Goal: Task Accomplishment & Management: Use online tool/utility

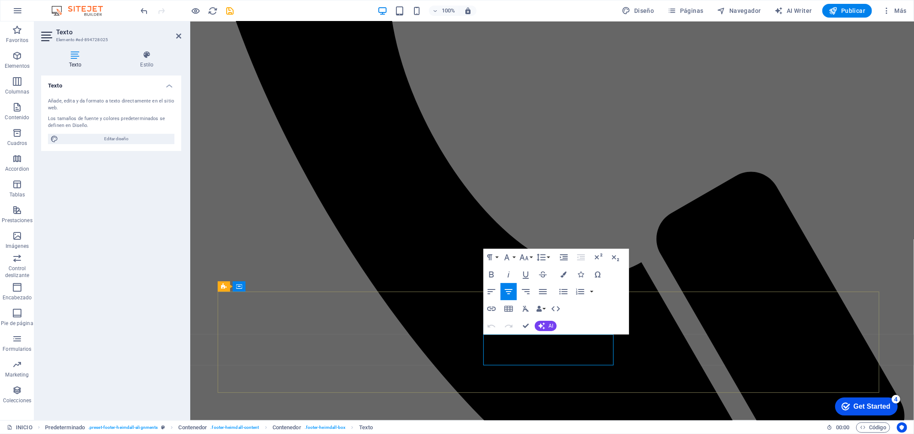
click at [492, 309] on icon "button" at bounding box center [491, 308] width 10 height 10
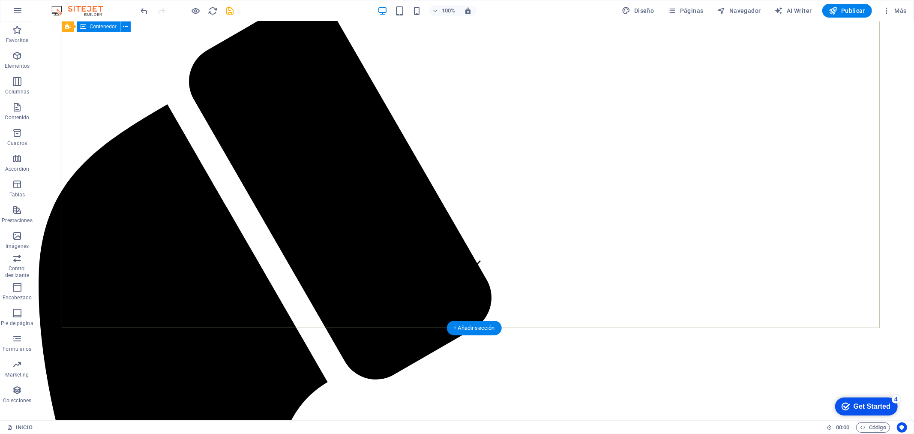
scroll to position [141, 0]
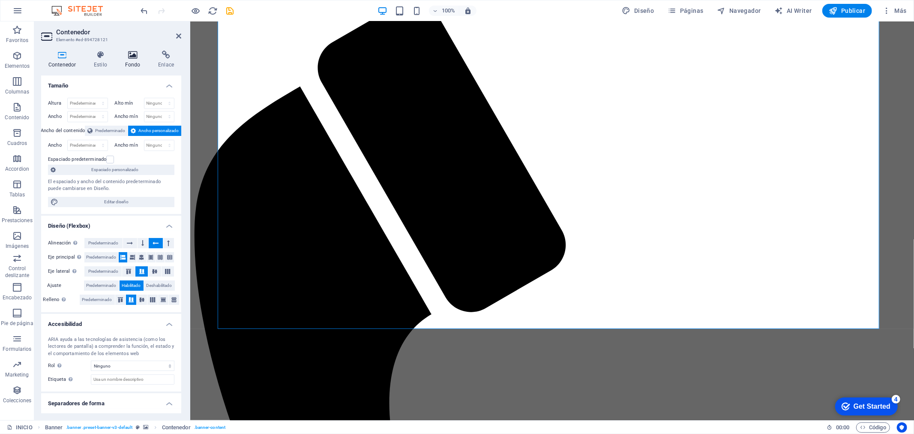
click at [130, 61] on h4 "Fondo" at bounding box center [134, 60] width 33 height 18
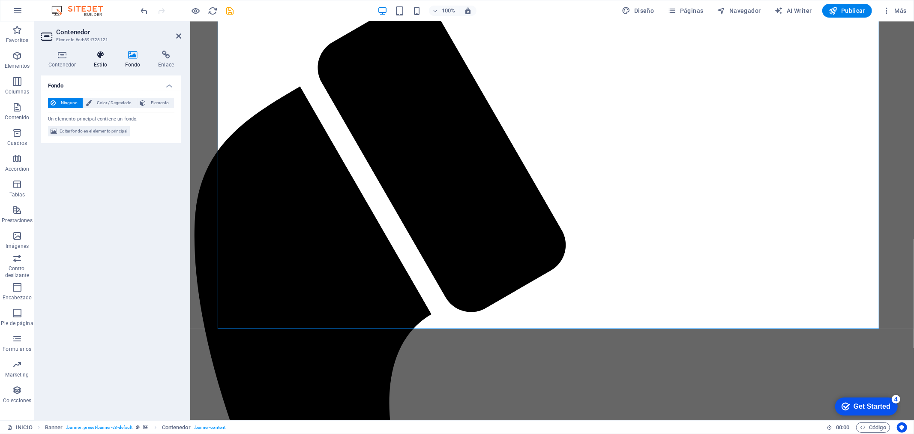
click at [102, 59] on h4 "Estilo" at bounding box center [102, 60] width 31 height 18
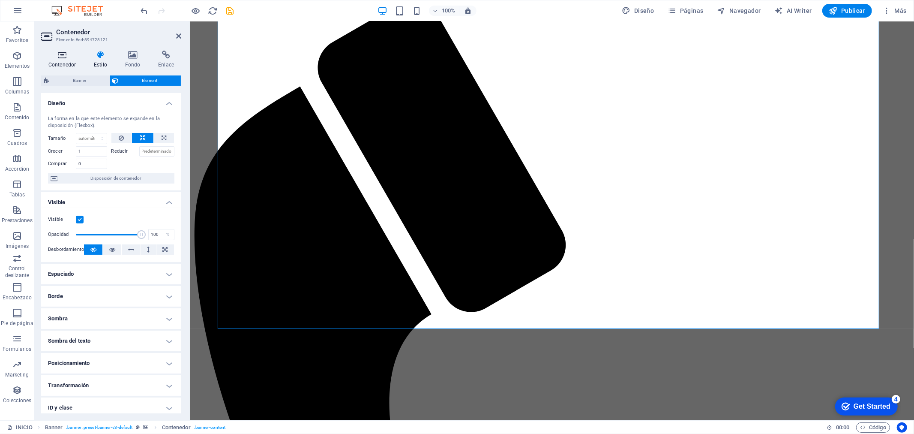
click at [59, 56] on icon at bounding box center [62, 55] width 42 height 9
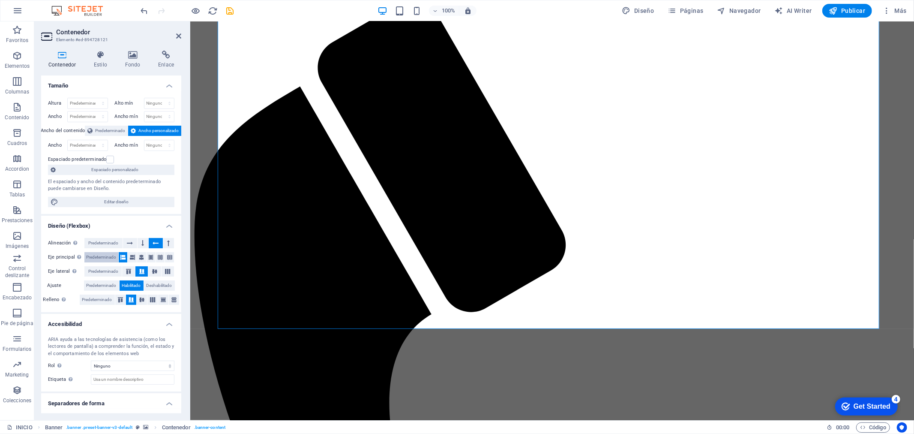
scroll to position [19, 0]
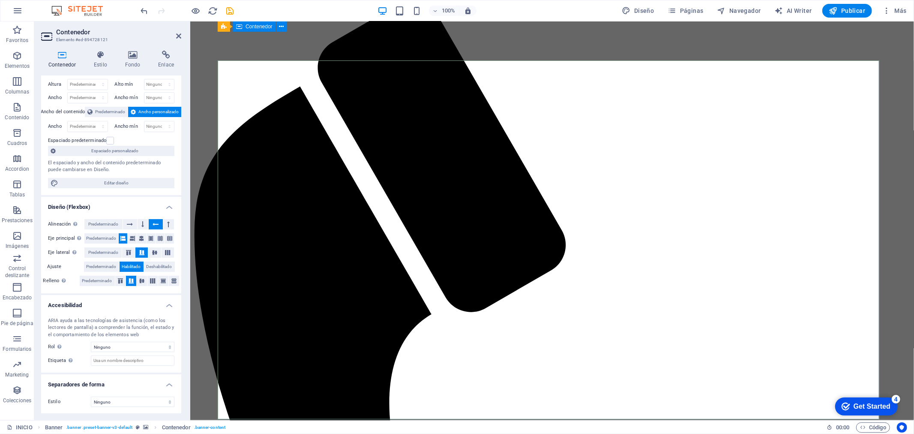
scroll to position [0, 0]
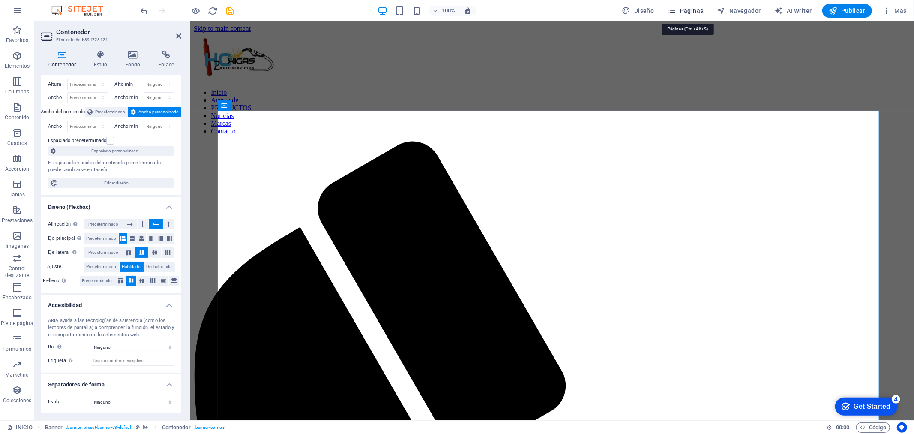
click at [688, 14] on span "Páginas" at bounding box center [686, 10] width 36 height 9
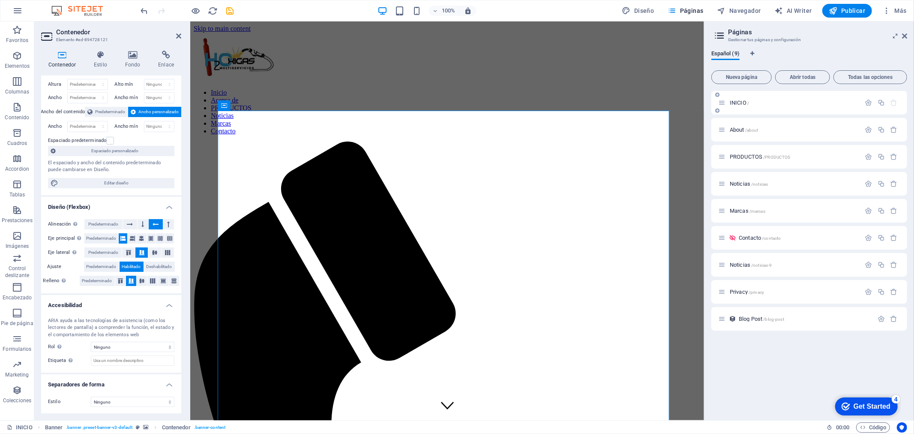
click at [727, 103] on div "INICIO /" at bounding box center [794, 103] width 134 height 6
click at [870, 101] on icon "button" at bounding box center [868, 102] width 7 height 7
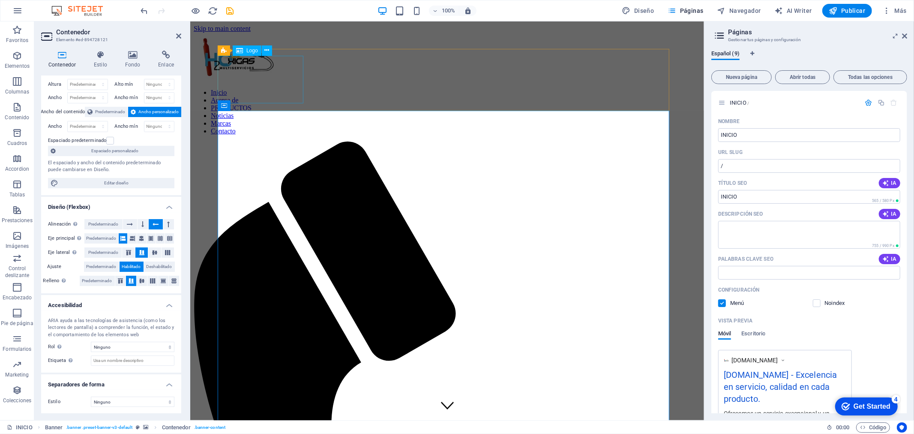
click at [238, 67] on div at bounding box center [446, 56] width 507 height 49
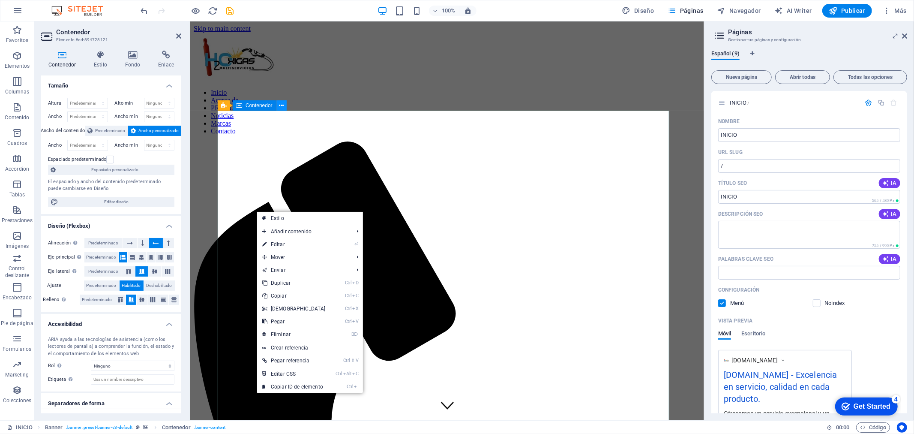
click at [279, 104] on icon at bounding box center [281, 105] width 5 height 9
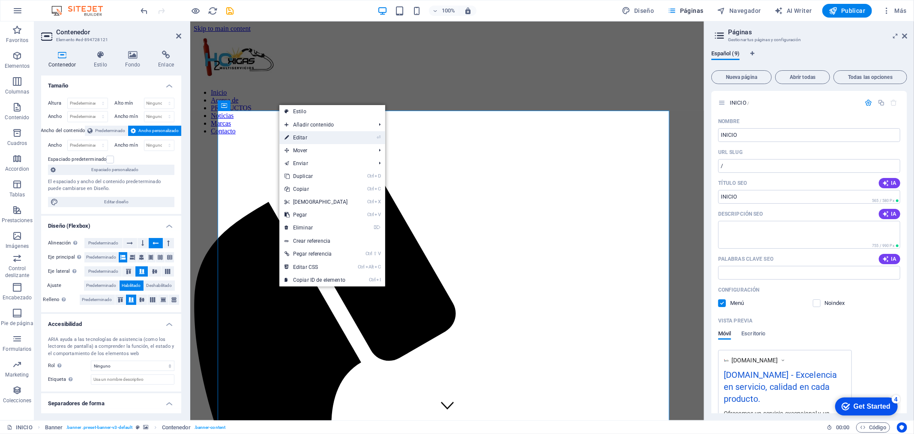
click at [293, 135] on link "⏎ Editar" at bounding box center [316, 137] width 74 height 13
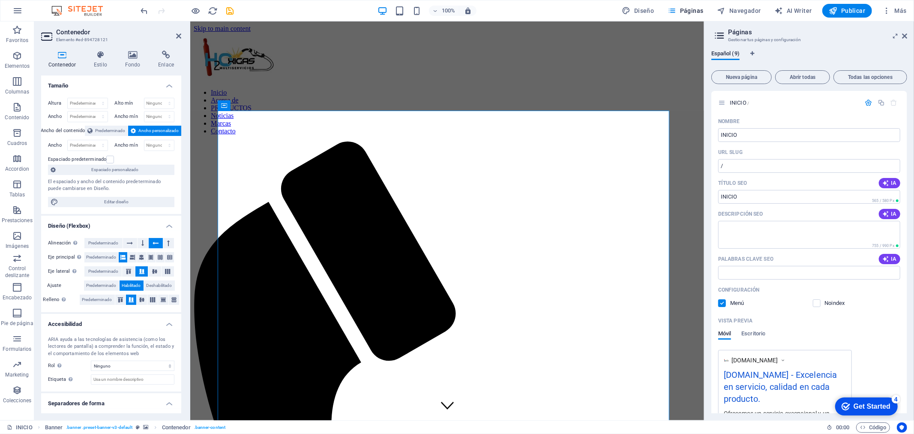
click at [181, 33] on aside "Contenedor Elemento #ed-894728121 Contenedor Estilo Fondo Enlace Tamaño Altura …" at bounding box center [112, 220] width 156 height 399
click at [177, 36] on icon at bounding box center [178, 36] width 5 height 7
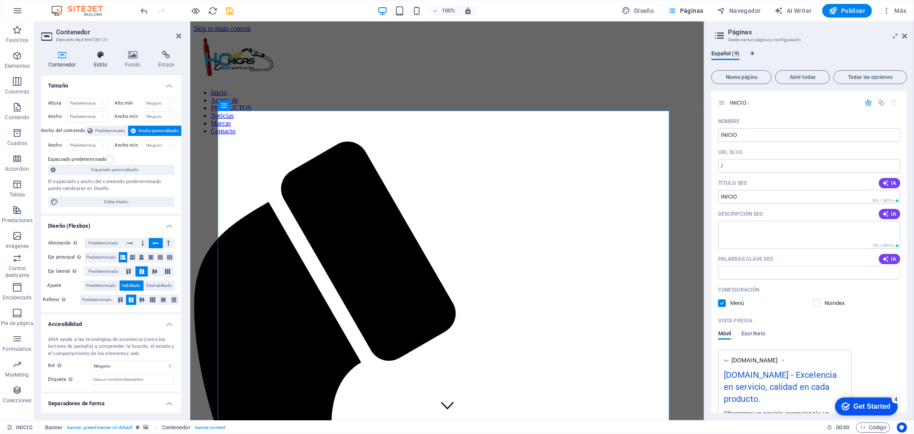
click at [99, 56] on icon at bounding box center [101, 55] width 28 height 9
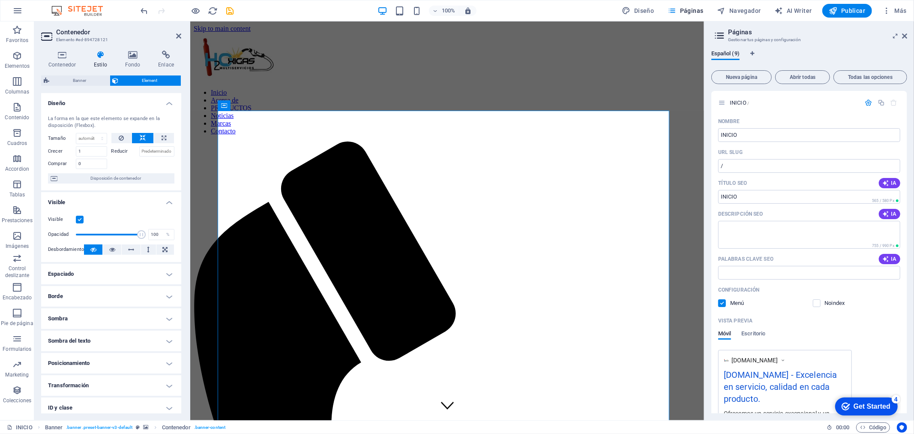
click at [99, 56] on icon at bounding box center [101, 55] width 28 height 9
drag, startPoint x: 108, startPoint y: 193, endPoint x: 75, endPoint y: 71, distance: 126.4
click at [75, 71] on div "Contenedor Estilo Fondo Enlace Tamaño Altura Predeterminado px rem % vh vw Alto…" at bounding box center [111, 232] width 140 height 363
click at [75, 79] on span "Banner" at bounding box center [79, 80] width 55 height 10
select select "ms"
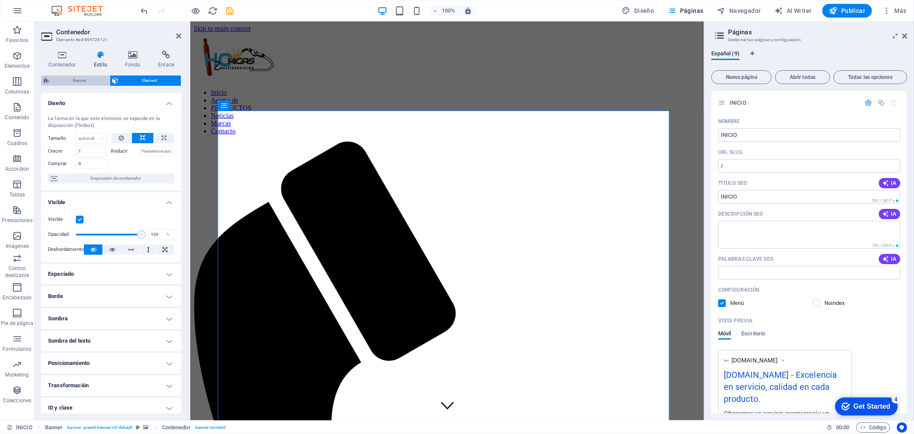
select select "s"
select select "progressive"
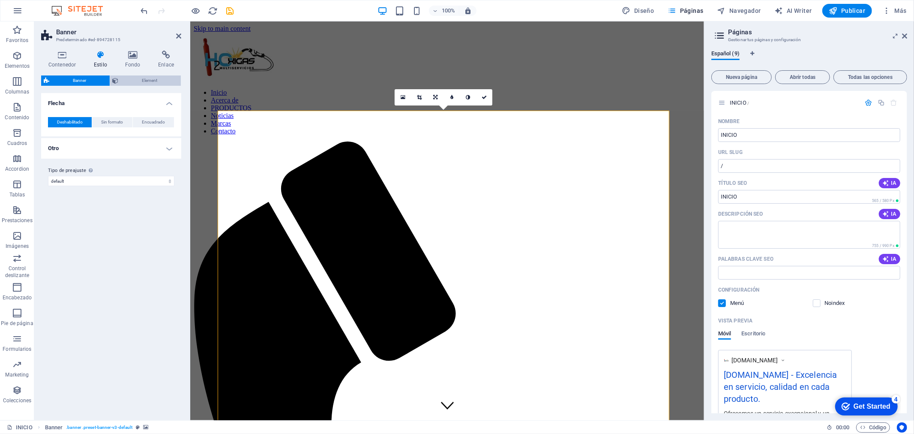
click at [118, 81] on button "Element" at bounding box center [145, 80] width 71 height 10
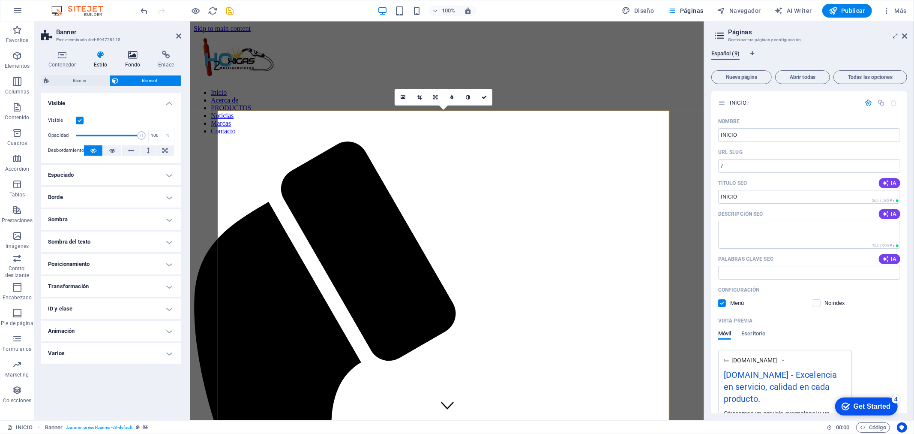
click at [138, 55] on icon at bounding box center [133, 55] width 30 height 9
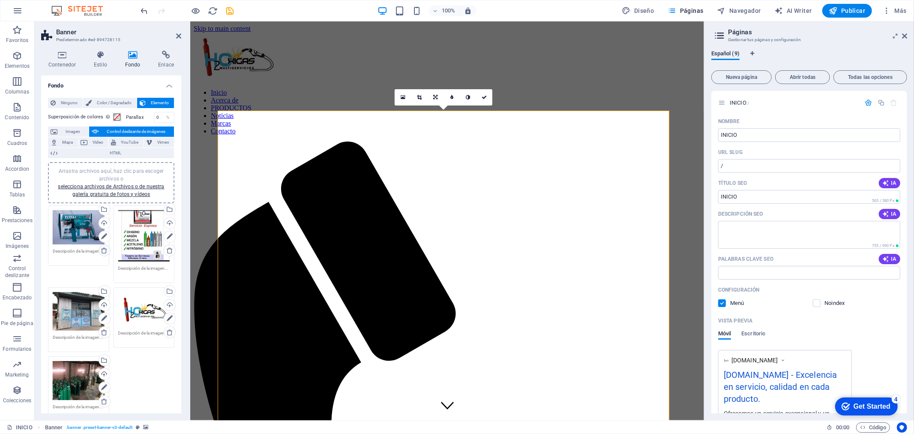
click at [103, 247] on icon at bounding box center [104, 250] width 7 height 7
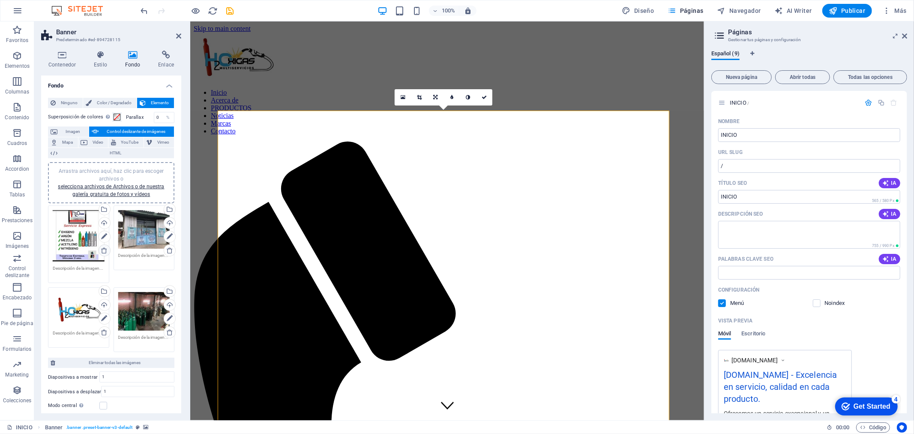
click at [102, 249] on icon at bounding box center [104, 250] width 7 height 7
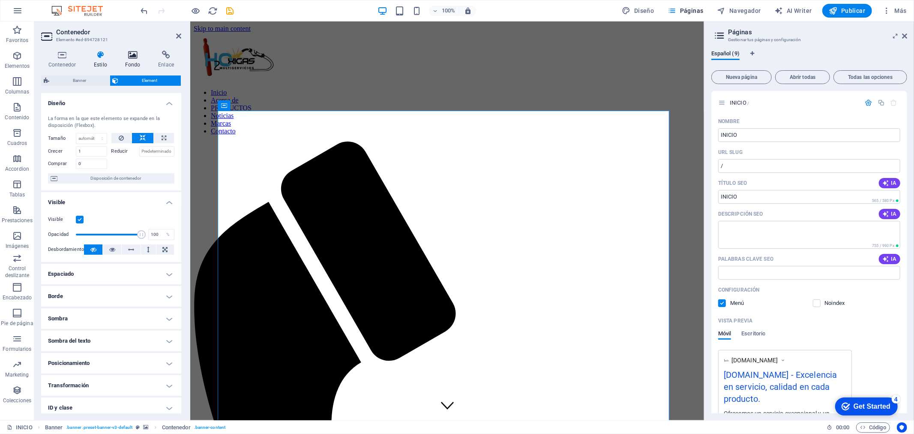
click at [134, 60] on h4 "Fondo" at bounding box center [134, 60] width 33 height 18
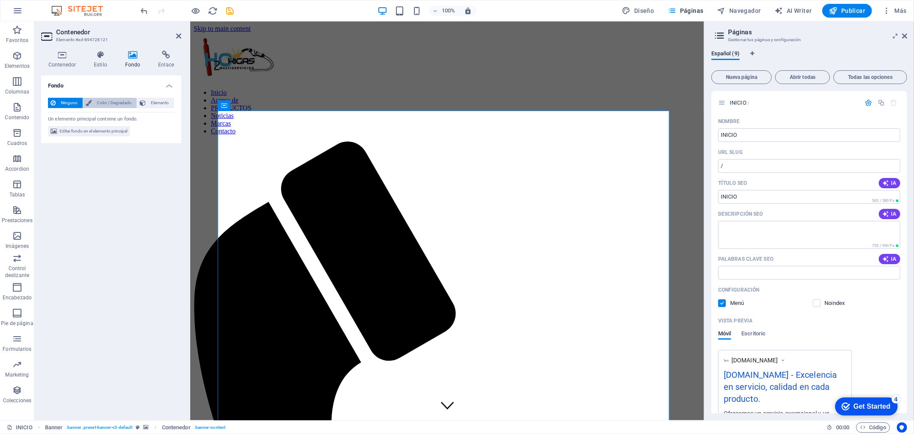
click at [119, 102] on span "Color / Degradado" at bounding box center [114, 103] width 40 height 10
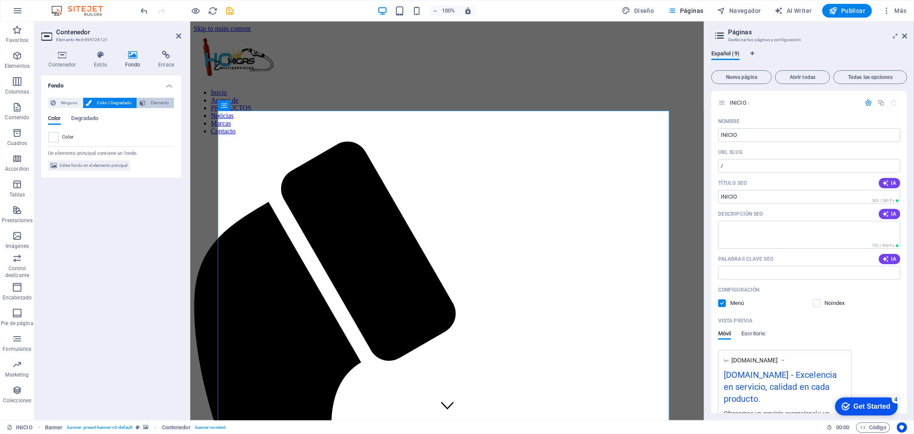
click at [156, 103] on span "Elemento" at bounding box center [159, 103] width 23 height 10
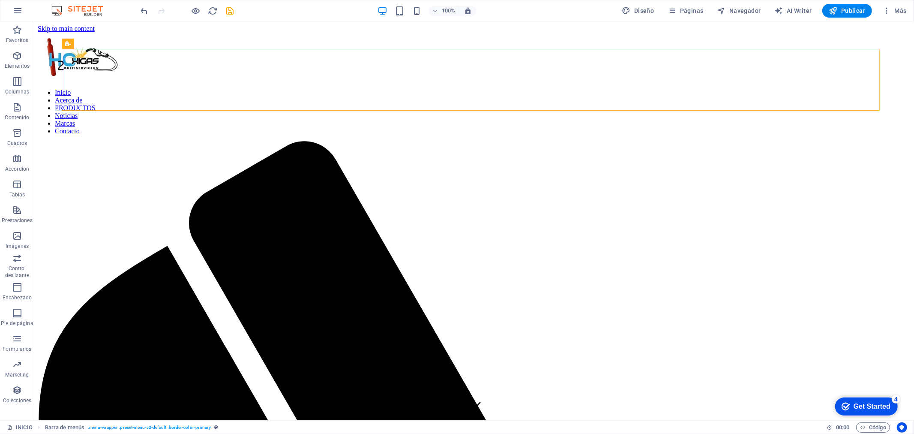
click at [15, 234] on icon "button" at bounding box center [17, 236] width 10 height 10
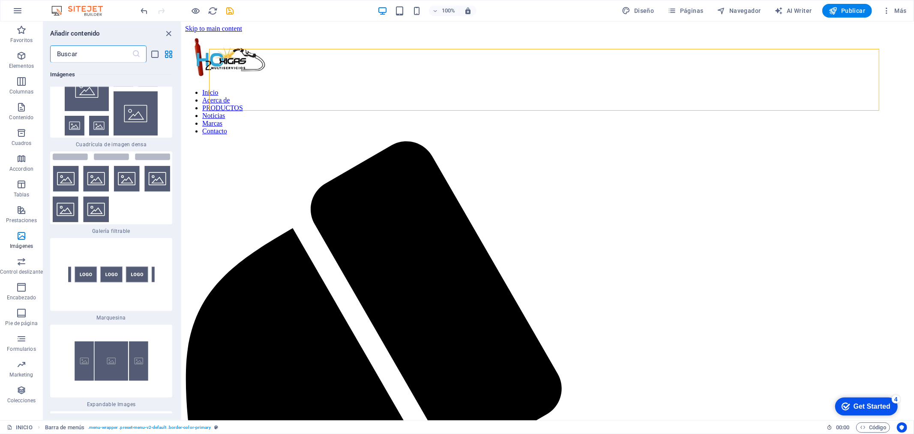
scroll to position [8614, 0]
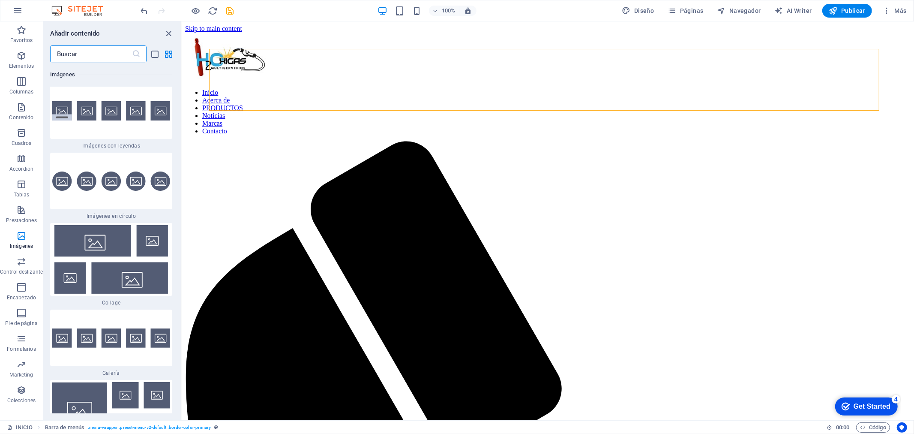
click at [98, 59] on input "text" at bounding box center [91, 53] width 82 height 17
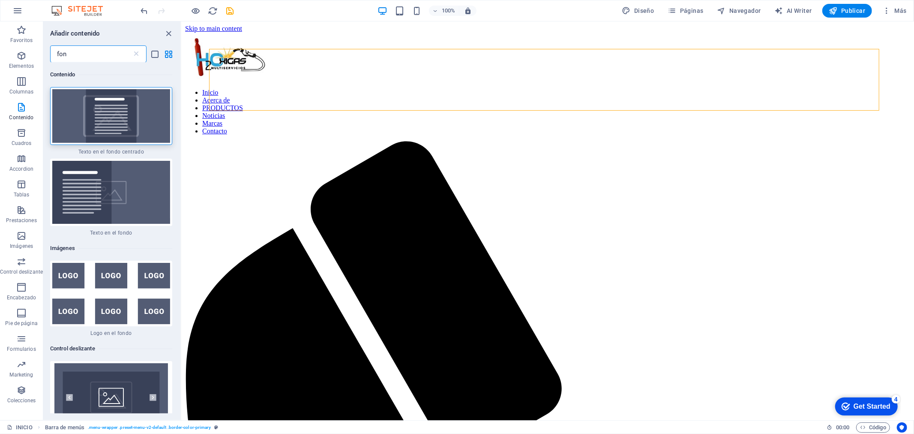
scroll to position [0, 0]
type input "fon"
click at [67, 106] on img at bounding box center [111, 116] width 118 height 54
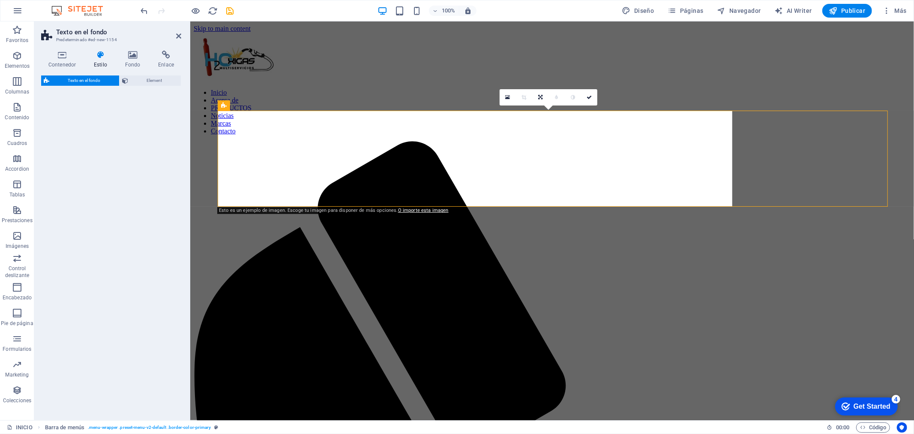
select select "%"
select select "rem"
select select "px"
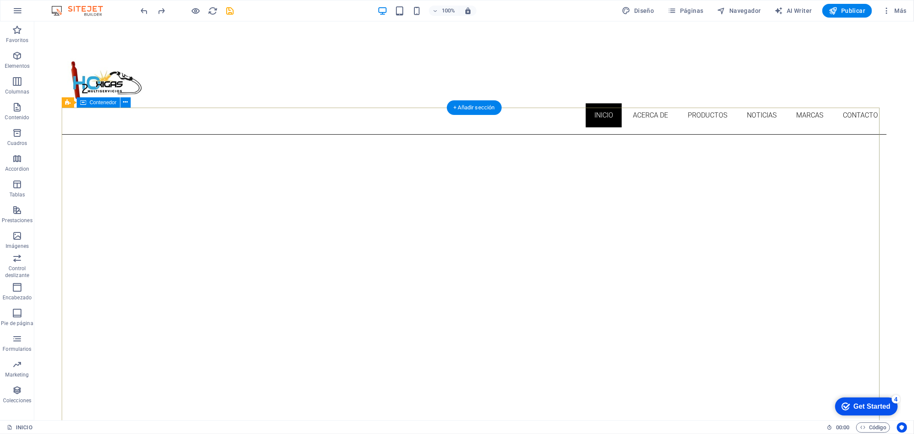
scroll to position [9, 0]
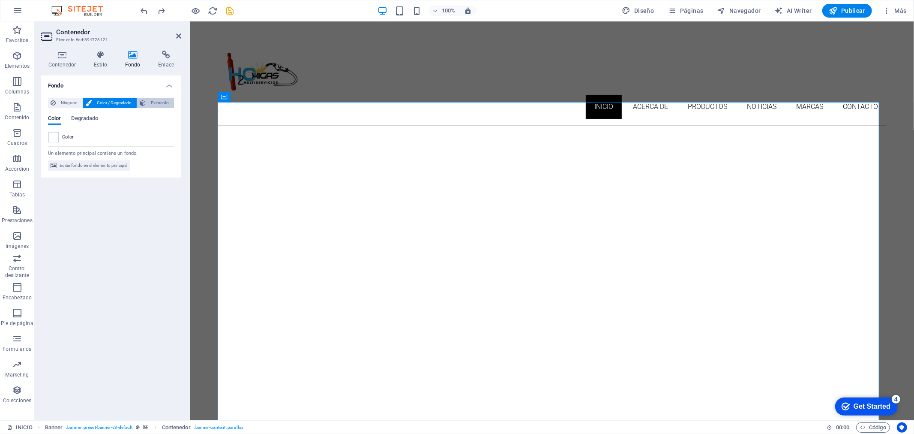
click at [163, 100] on span "Elemento" at bounding box center [159, 103] width 23 height 10
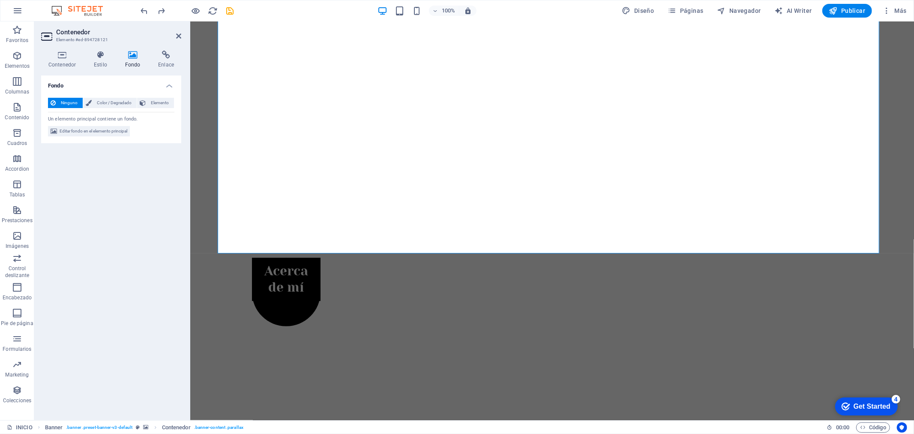
scroll to position [556, 0]
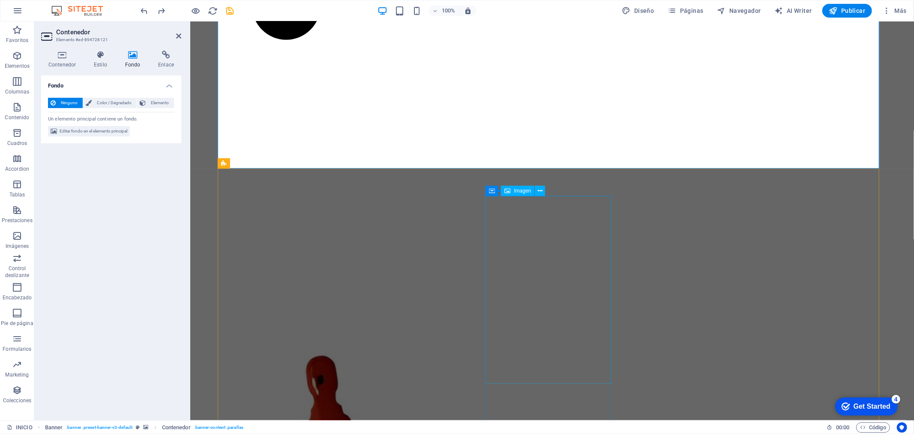
scroll to position [0, 0]
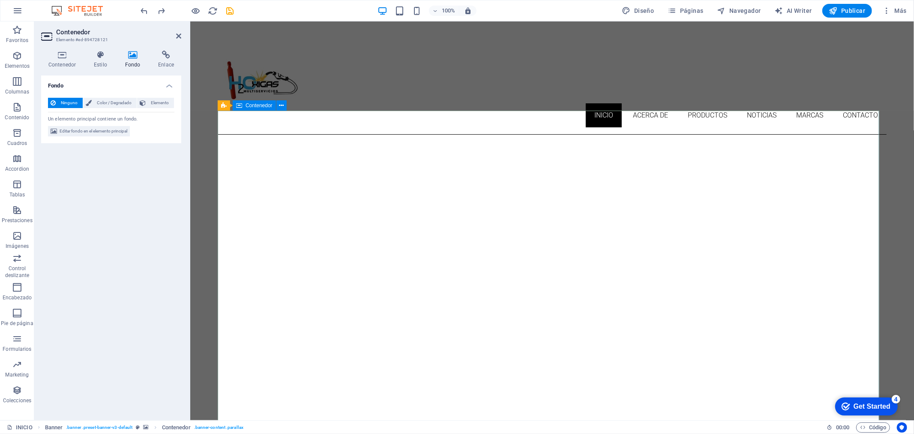
click at [163, 103] on span "Elemento" at bounding box center [159, 103] width 23 height 10
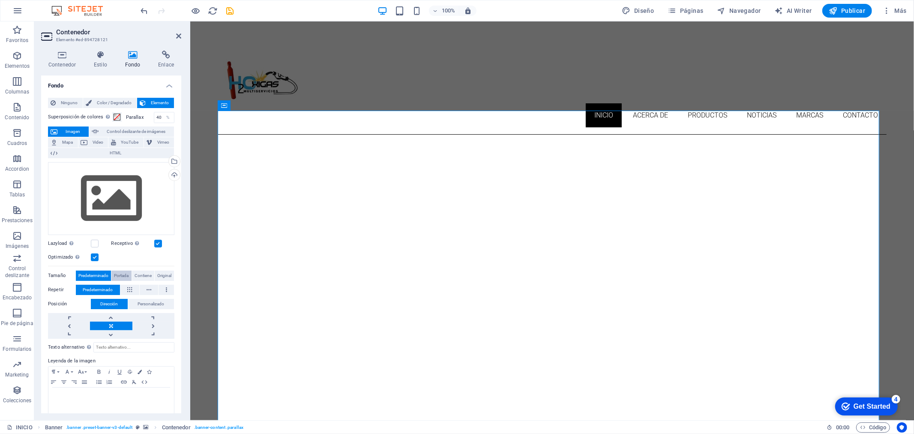
scroll to position [35, 0]
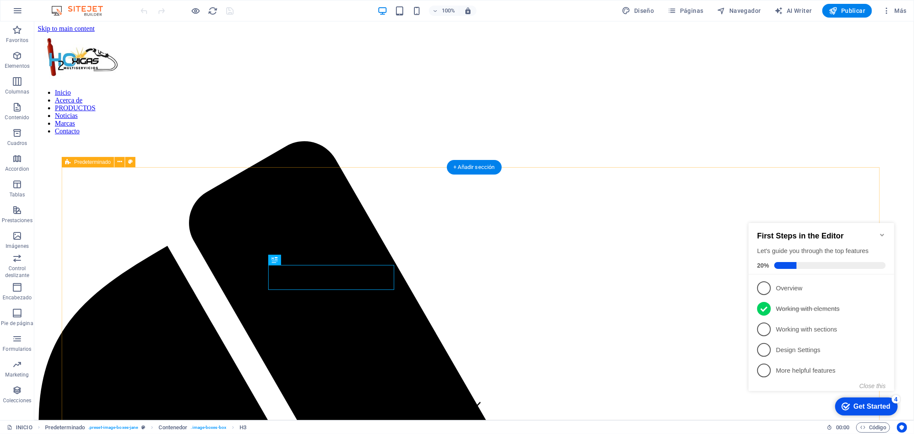
scroll to position [302, 0]
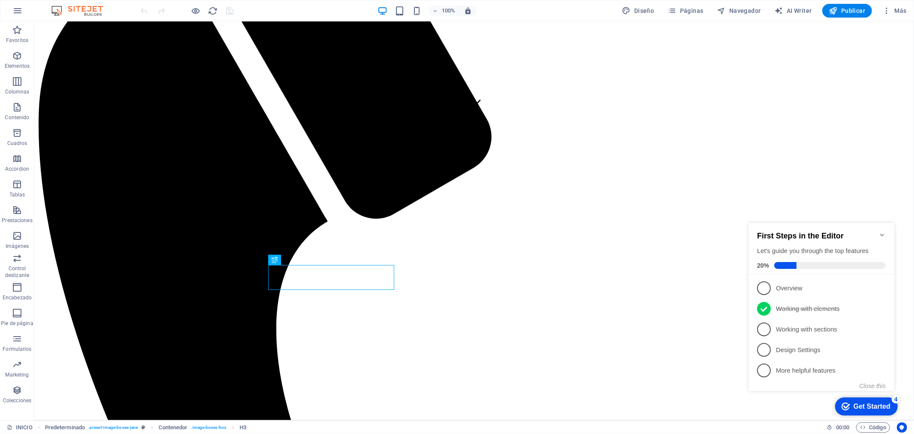
click at [881, 233] on icon "Minimize checklist" at bounding box center [882, 234] width 4 height 3
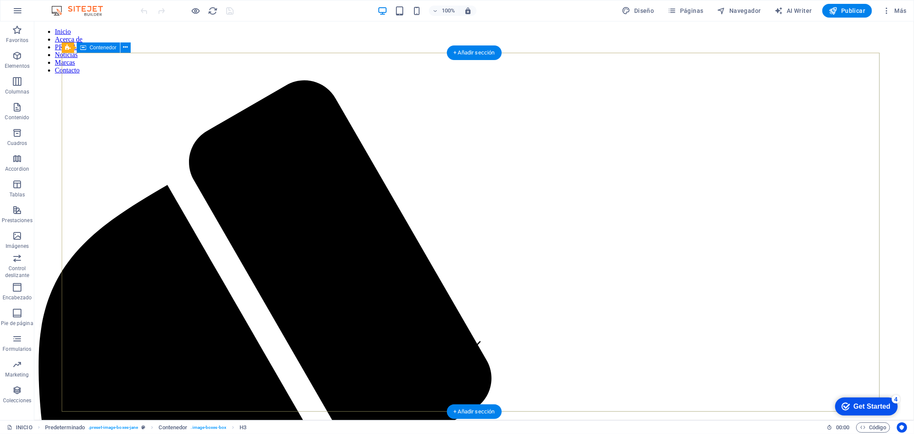
scroll to position [57, 0]
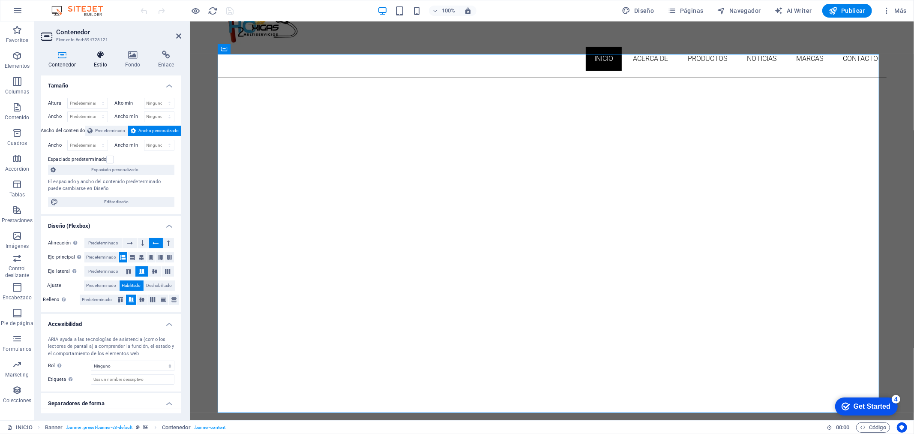
click at [99, 56] on icon at bounding box center [101, 55] width 28 height 9
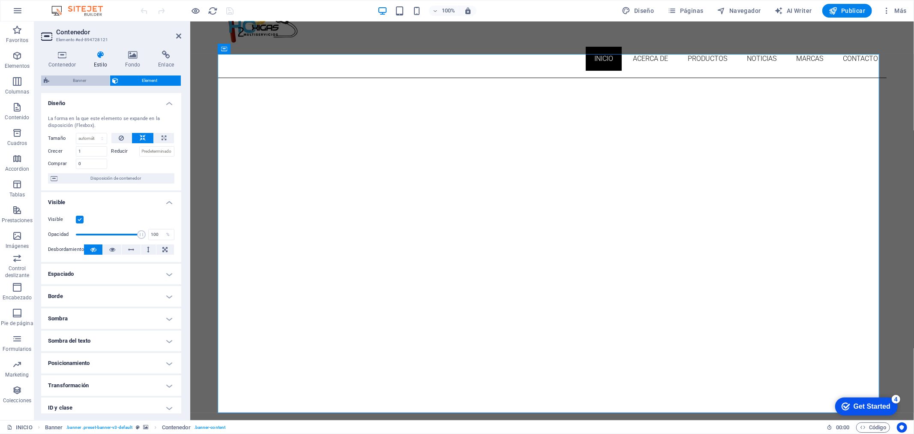
click at [91, 81] on span "Banner" at bounding box center [79, 80] width 55 height 10
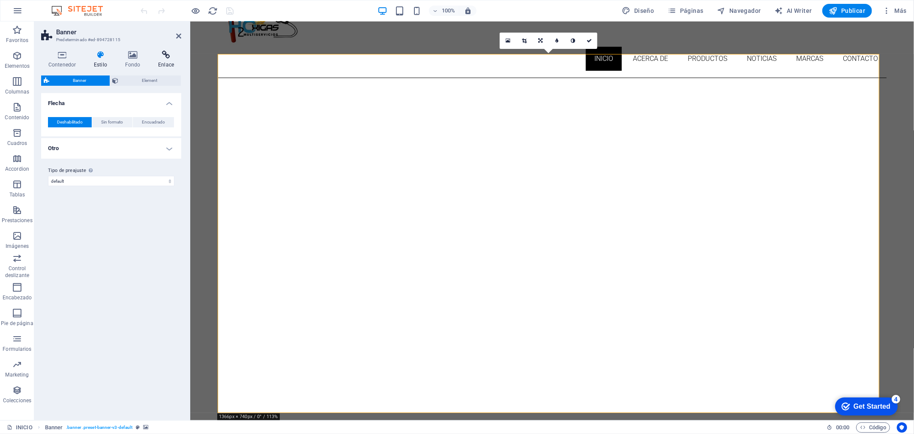
click at [161, 57] on icon at bounding box center [166, 55] width 30 height 9
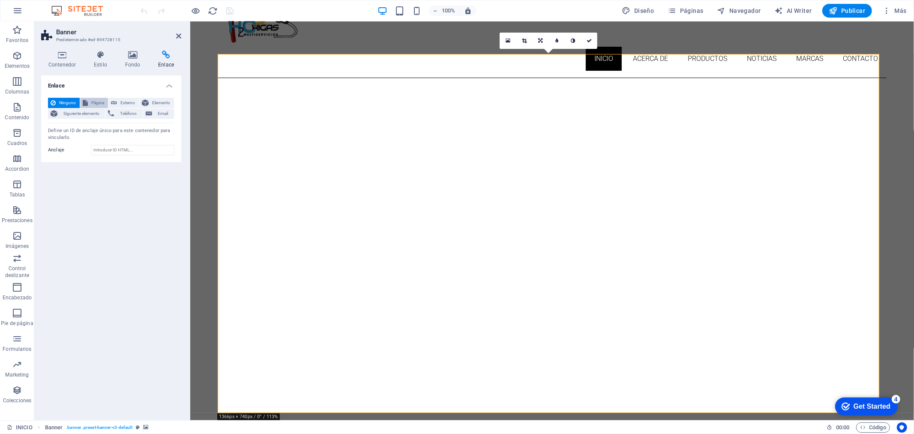
click at [92, 104] on span "Página" at bounding box center [97, 103] width 15 height 10
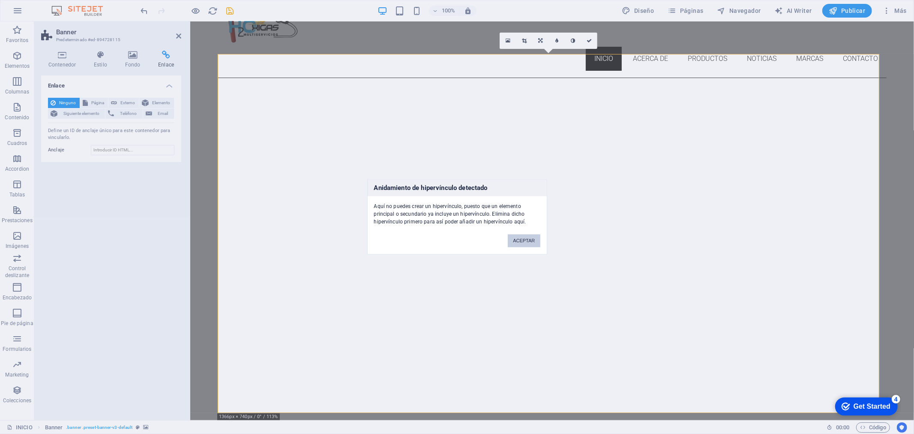
click at [516, 243] on button "ACEPTAR" at bounding box center [524, 240] width 32 height 13
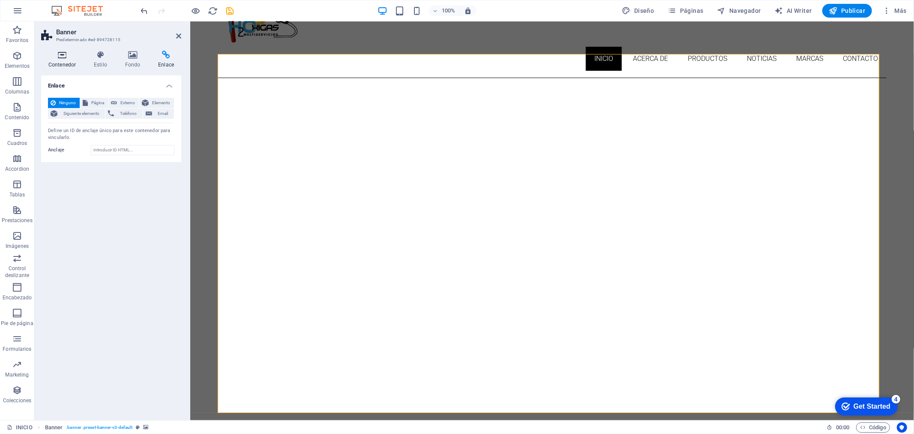
click at [70, 60] on h4 "Contenedor" at bounding box center [63, 60] width 45 height 18
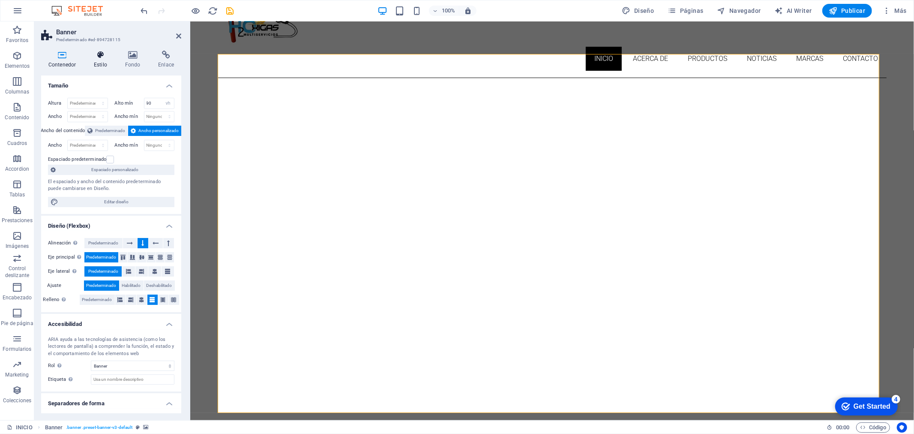
click at [87, 59] on icon at bounding box center [101, 55] width 28 height 9
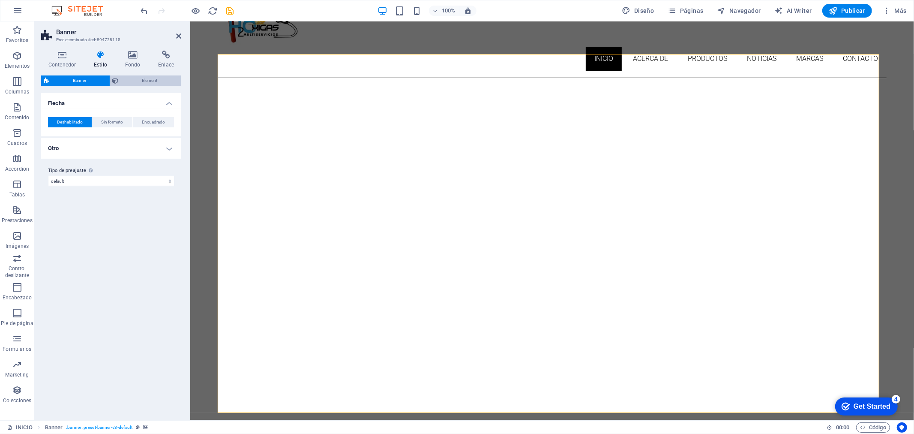
click at [143, 77] on span "Element" at bounding box center [149, 80] width 57 height 10
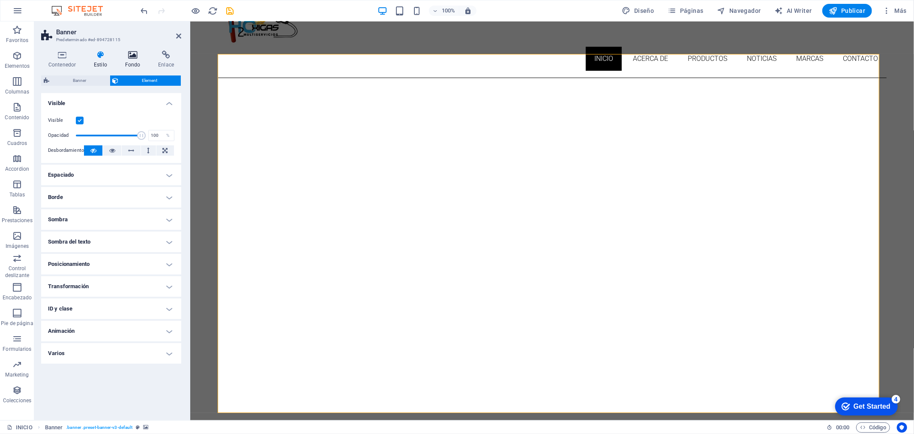
click at [133, 58] on icon at bounding box center [133, 55] width 30 height 9
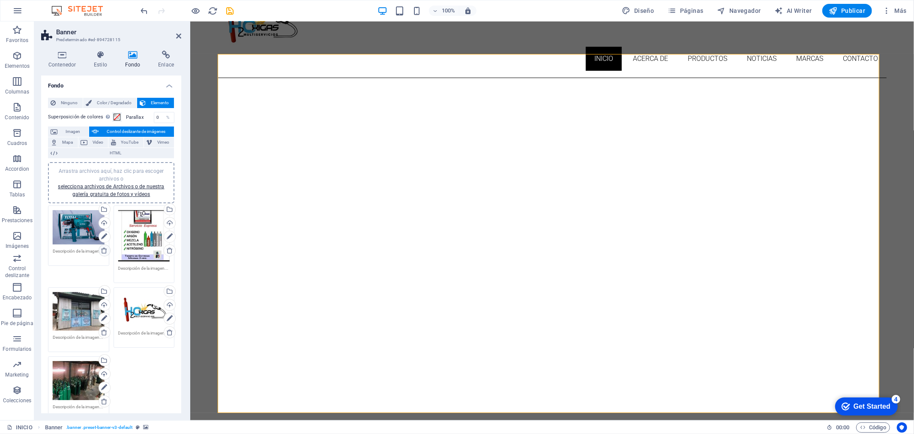
click at [101, 247] on icon at bounding box center [104, 250] width 7 height 7
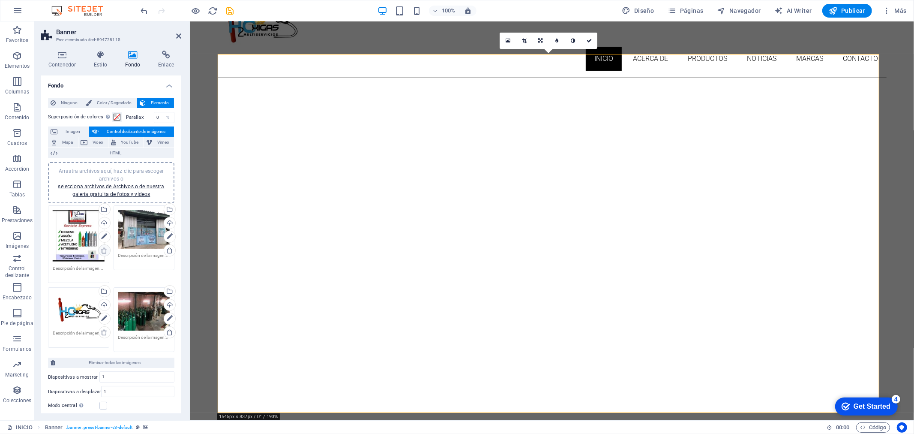
click at [101, 247] on icon at bounding box center [104, 250] width 7 height 7
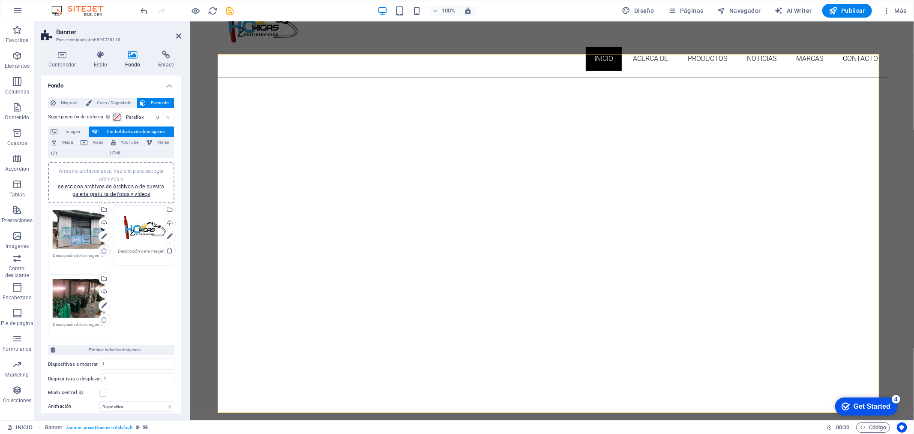
click at [101, 247] on icon at bounding box center [104, 250] width 7 height 7
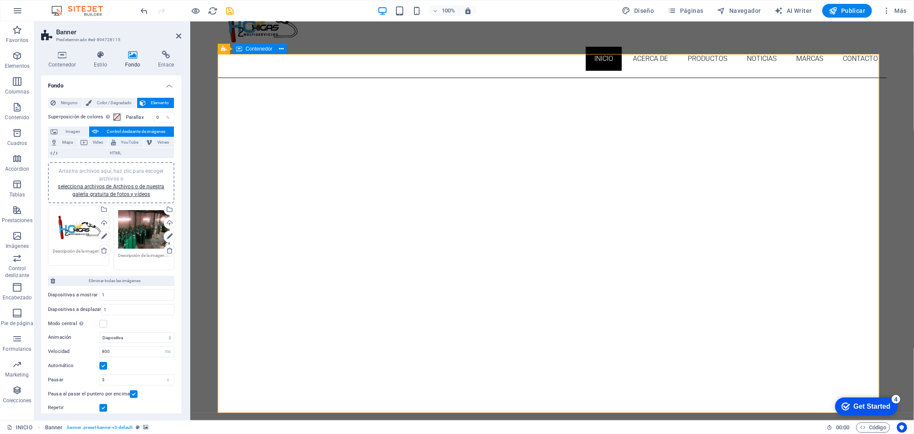
click at [144, 232] on div "Arrastra archivos aquí, haz clic para escoger archivos o selecciona archivos de…" at bounding box center [144, 229] width 52 height 39
click at [144, 232] on body "h2oxigas.cl INICIO Favoritos Elementos Columnas Contenido Cuadros Accordion Tab…" at bounding box center [457, 217] width 914 height 434
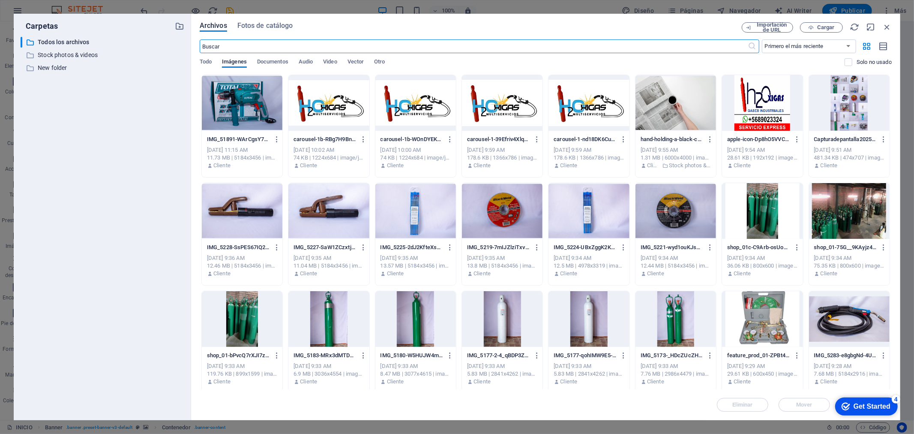
click at [835, 100] on div at bounding box center [849, 103] width 81 height 56
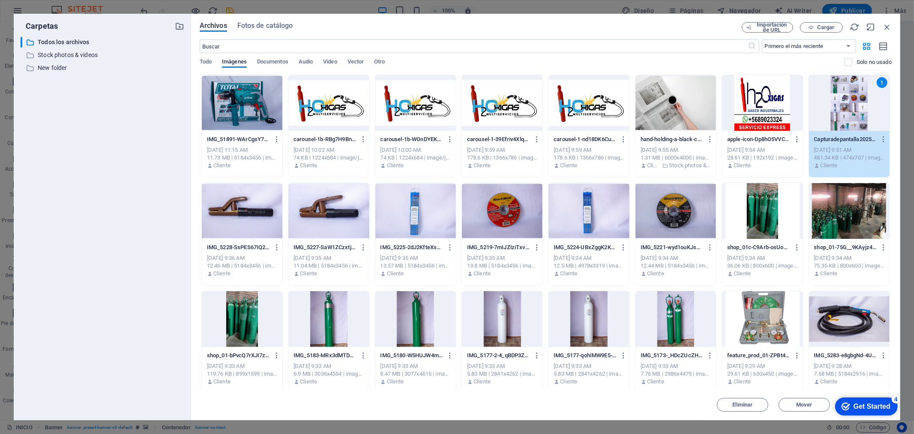
click at [835, 100] on div "1" at bounding box center [849, 103] width 81 height 56
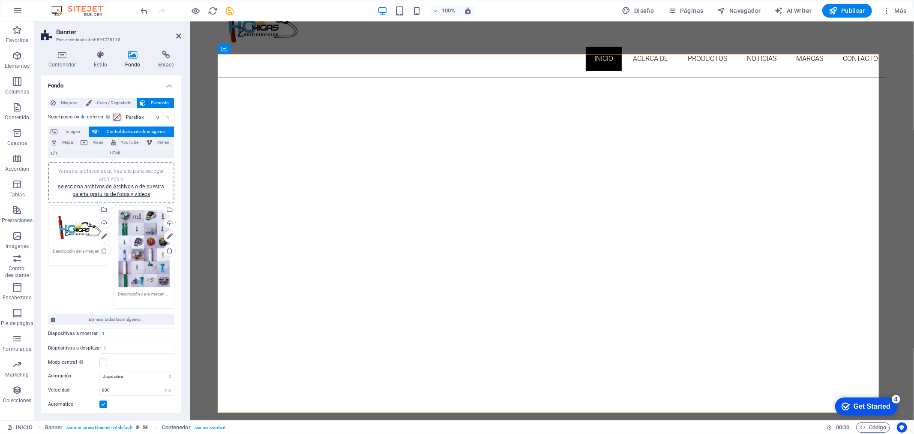
click at [84, 284] on div "Arrastra archivos aquí, haz clic para escoger archivos o selecciona archivos de…" at bounding box center [111, 257] width 131 height 108
click at [169, 237] on icon at bounding box center [170, 236] width 6 height 10
click at [152, 251] on div "Arrastra archivos aquí, haz clic para escoger archivos o selecciona archivos de…" at bounding box center [144, 248] width 52 height 77
click at [152, 251] on body "h2oxigas.cl INICIO Favoritos Elementos Columnas Contenido Cuadros Accordion Tab…" at bounding box center [457, 217] width 914 height 434
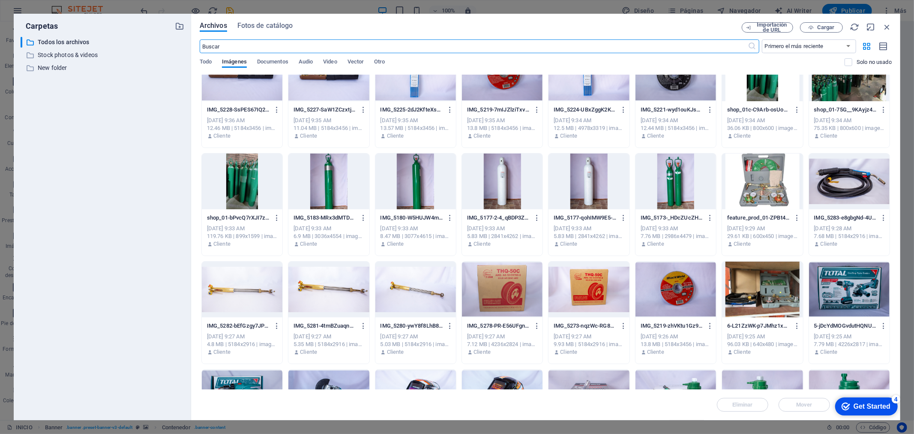
scroll to position [0, 0]
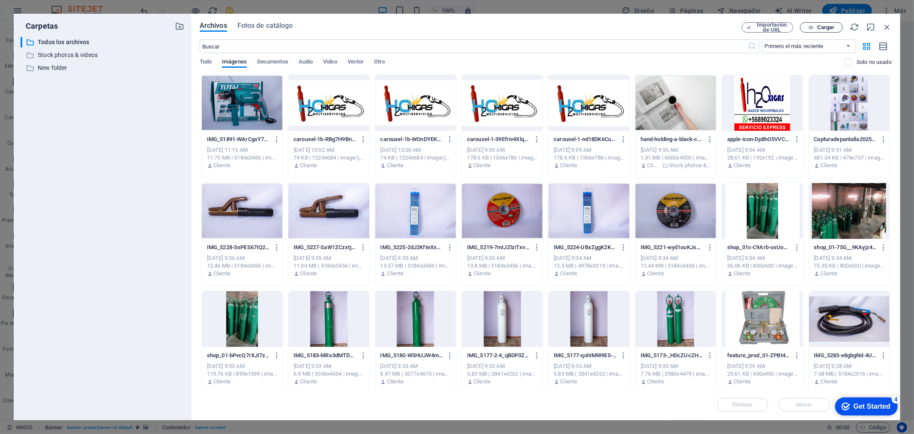
click at [820, 26] on span "Cargar" at bounding box center [826, 27] width 18 height 5
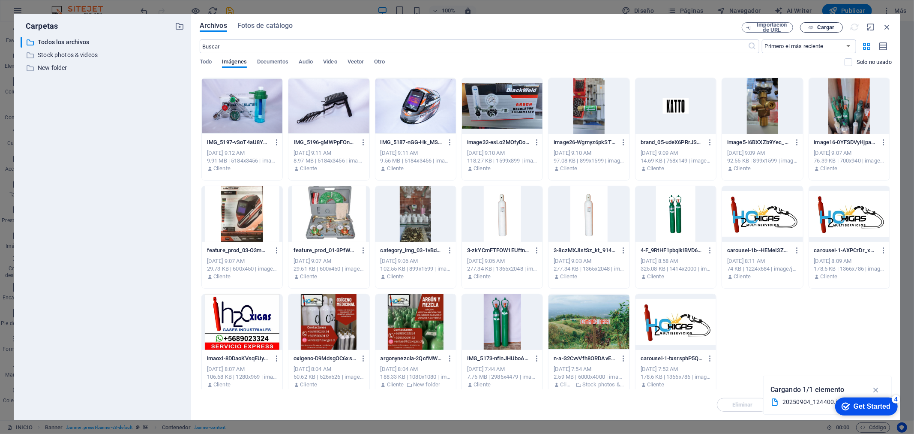
scroll to position [1508, 0]
click at [333, 328] on div at bounding box center [328, 322] width 81 height 56
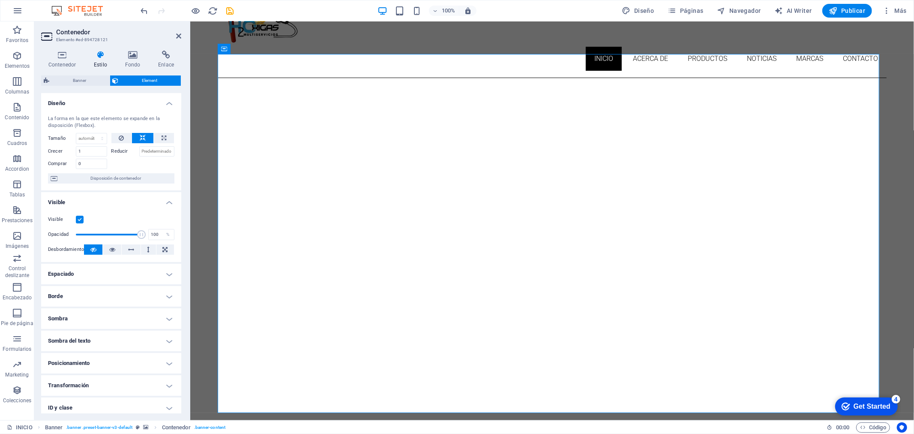
click at [121, 79] on span "Element" at bounding box center [149, 80] width 57 height 10
click at [138, 63] on h4 "Fondo" at bounding box center [134, 60] width 33 height 18
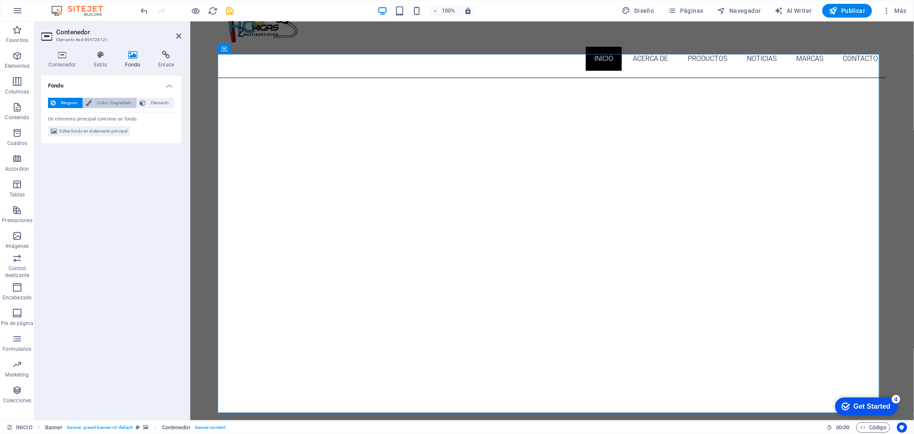
click at [119, 103] on span "Color / Degradado" at bounding box center [114, 103] width 40 height 10
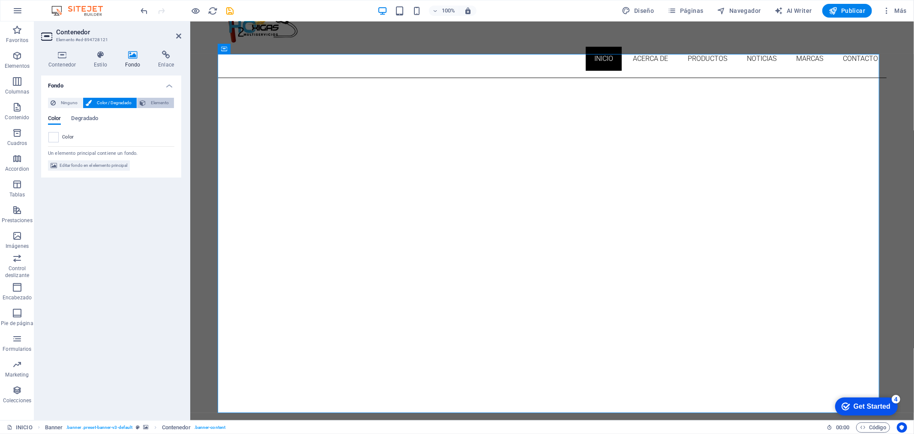
click at [155, 103] on span "Elemento" at bounding box center [159, 103] width 23 height 10
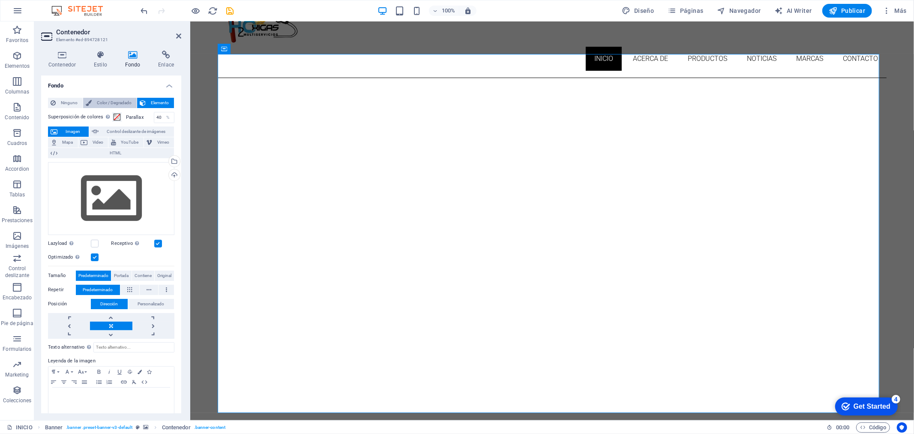
click at [109, 102] on span "Color / Degradado" at bounding box center [114, 103] width 40 height 10
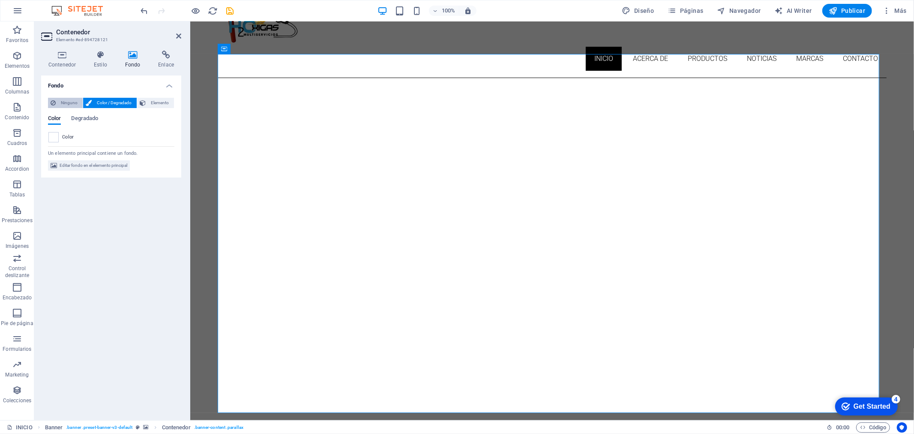
click at [69, 102] on span "Ninguno" at bounding box center [69, 103] width 22 height 10
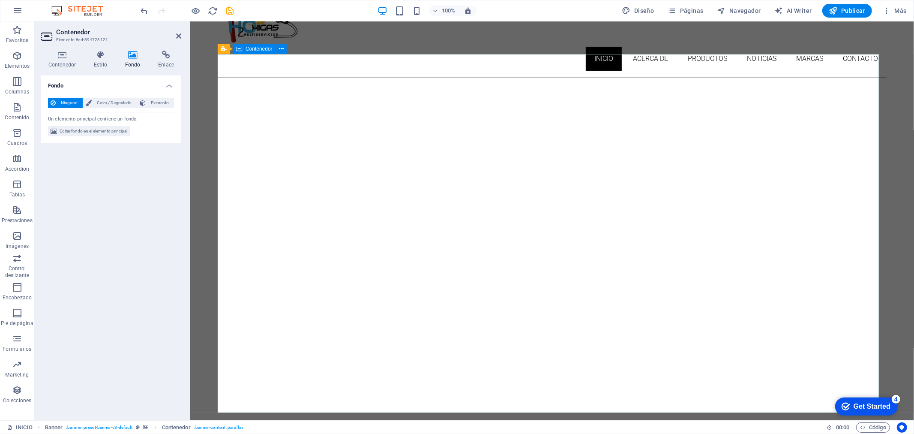
click at [97, 58] on icon at bounding box center [101, 55] width 28 height 9
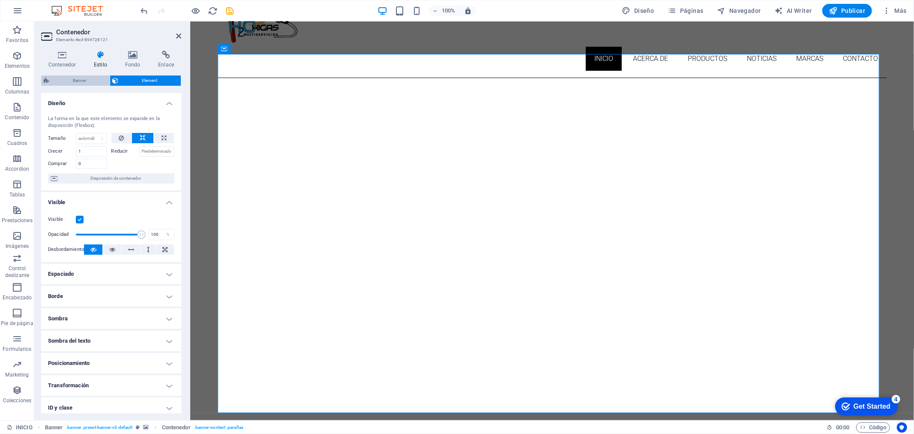
click at [88, 80] on span "Banner" at bounding box center [79, 80] width 55 height 10
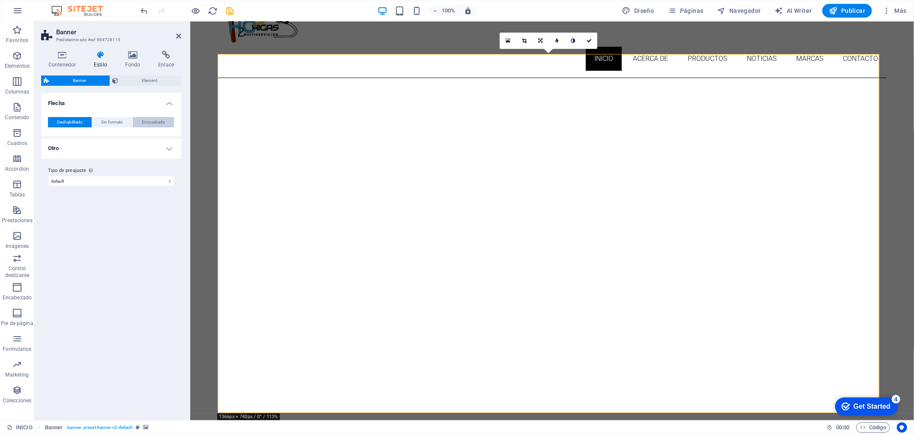
click at [146, 121] on span "Encuadrado" at bounding box center [153, 122] width 23 height 10
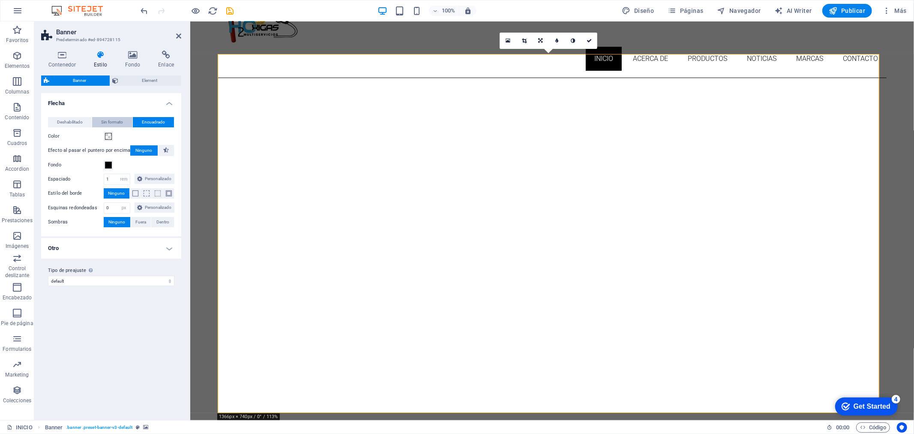
click at [111, 121] on span "Sin formato" at bounding box center [112, 122] width 22 height 10
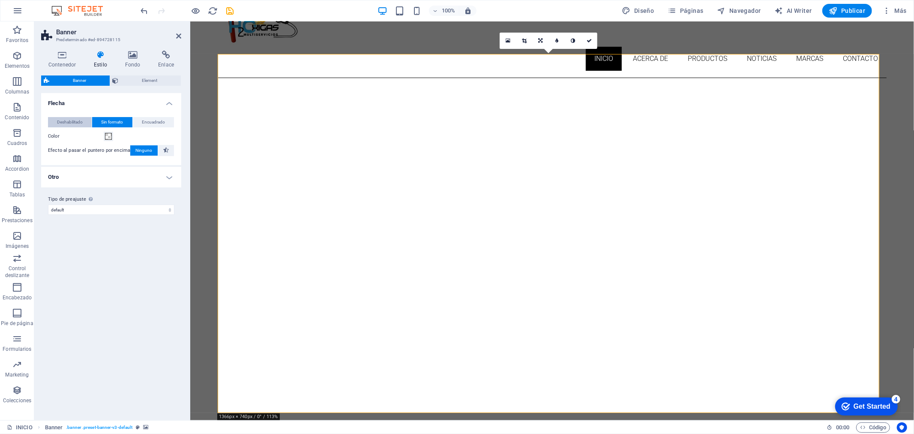
click at [60, 120] on span "Deshabilitado" at bounding box center [70, 122] width 26 height 10
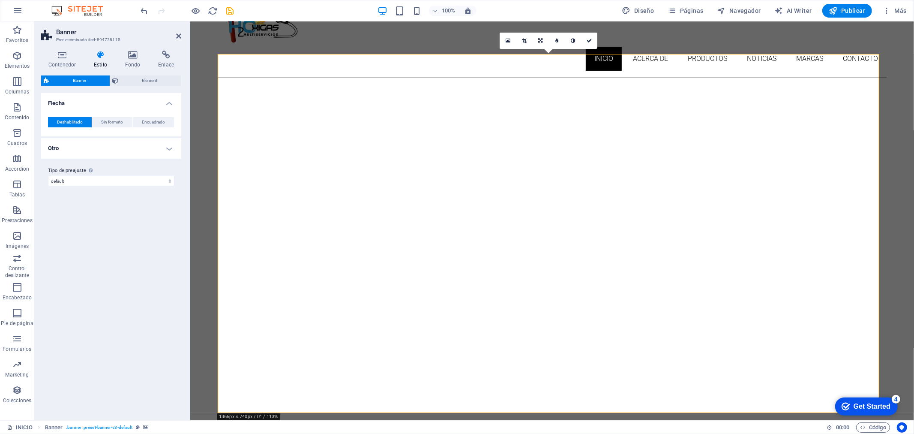
click at [171, 147] on h4 "Otro" at bounding box center [111, 148] width 140 height 21
click at [171, 147] on h4 "Otro" at bounding box center [111, 145] width 140 height 15
click at [179, 37] on icon at bounding box center [178, 36] width 5 height 7
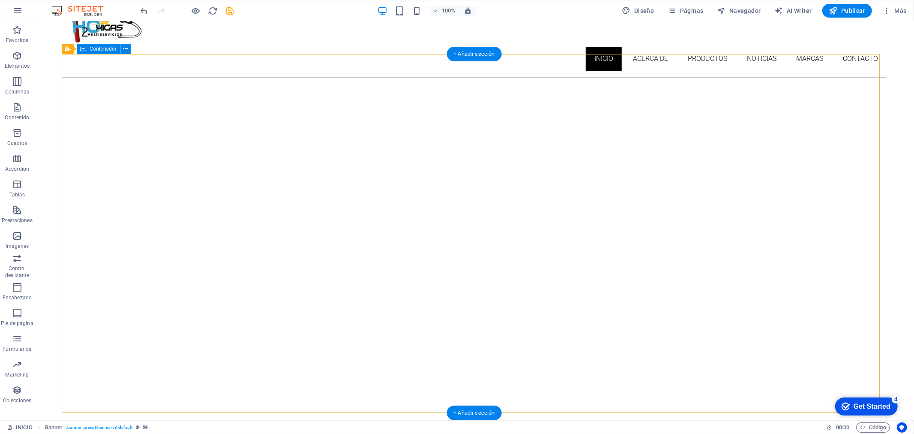
scroll to position [60, 0]
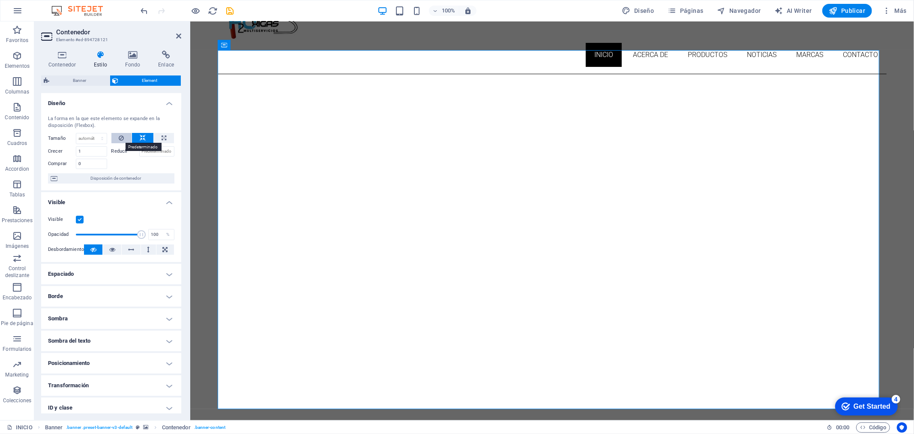
click at [123, 139] on icon at bounding box center [121, 138] width 5 height 10
click at [143, 138] on icon at bounding box center [143, 138] width 6 height 10
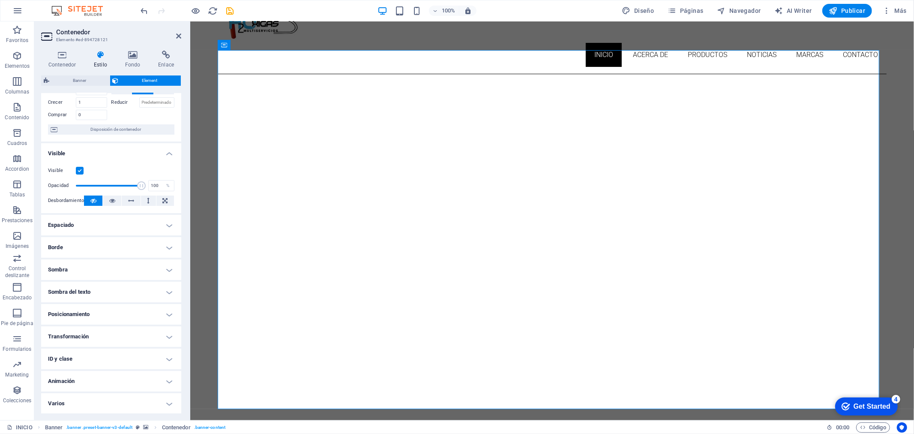
scroll to position [0, 0]
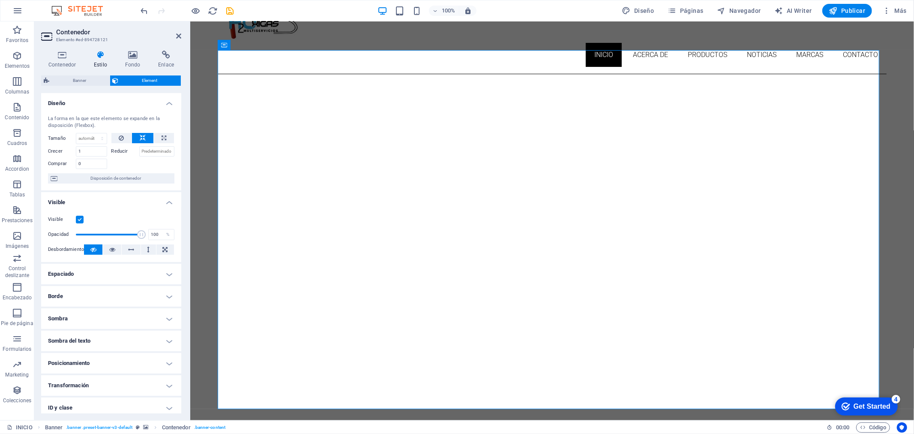
click at [168, 102] on h4 "Diseño" at bounding box center [111, 100] width 140 height 15
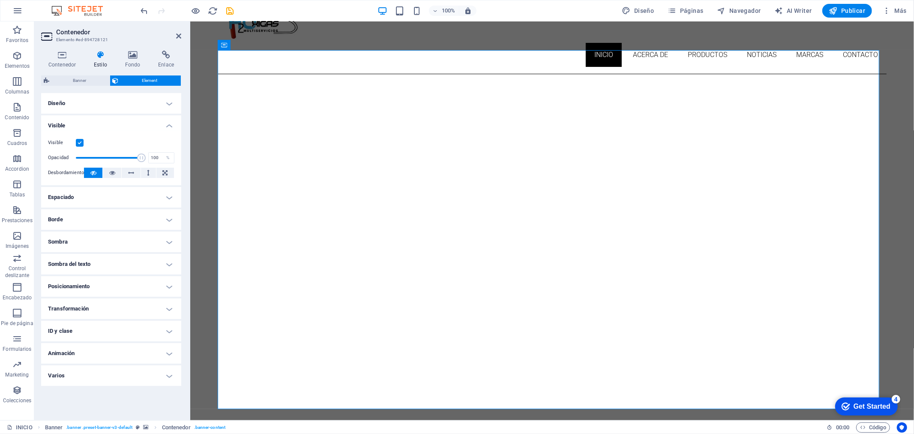
click at [170, 196] on h4 "Espaciado" at bounding box center [111, 197] width 140 height 21
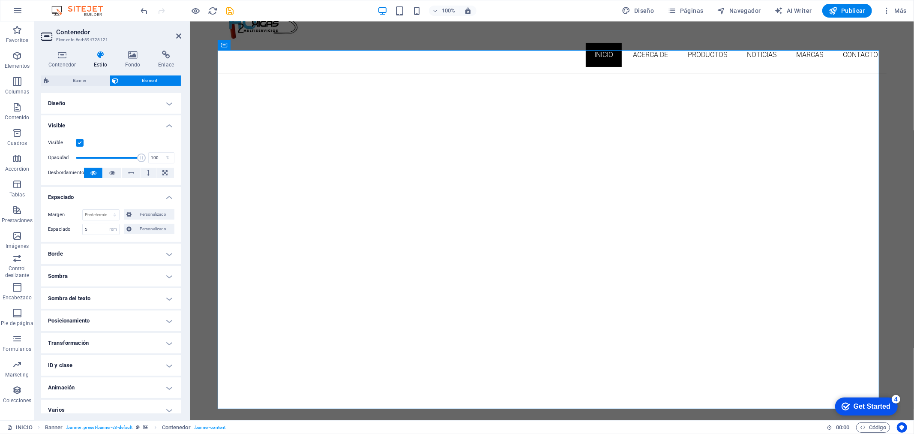
click at [170, 196] on h4 "Espaciado" at bounding box center [111, 194] width 140 height 15
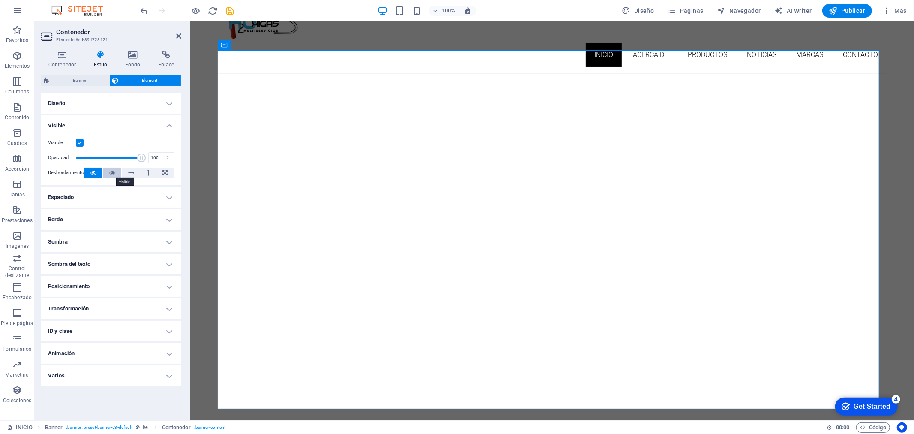
click at [113, 172] on icon at bounding box center [112, 173] width 6 height 10
click at [130, 173] on icon at bounding box center [131, 173] width 6 height 10
click at [147, 175] on icon at bounding box center [148, 173] width 3 height 10
click at [163, 176] on icon at bounding box center [164, 173] width 5 height 10
click at [88, 172] on button at bounding box center [93, 173] width 18 height 10
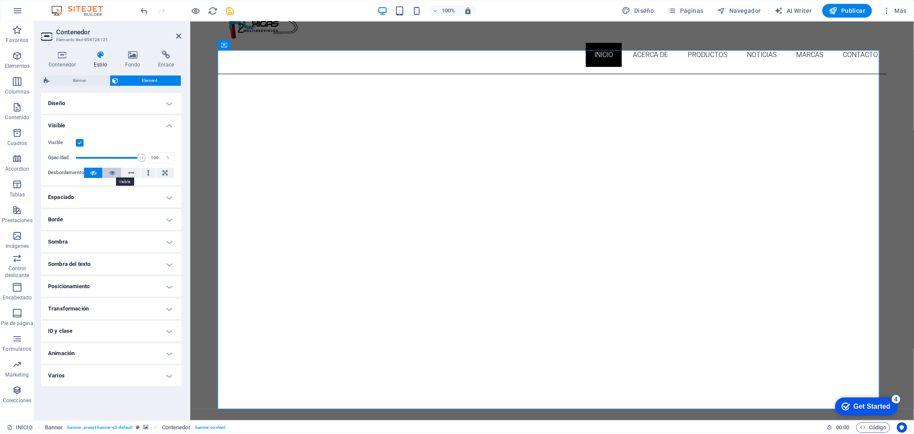
click at [114, 172] on icon at bounding box center [112, 173] width 6 height 10
click at [127, 173] on button at bounding box center [131, 173] width 18 height 10
click at [146, 175] on button at bounding box center [148, 173] width 15 height 10
click at [164, 174] on icon at bounding box center [164, 173] width 5 height 10
click at [93, 174] on icon at bounding box center [93, 173] width 6 height 10
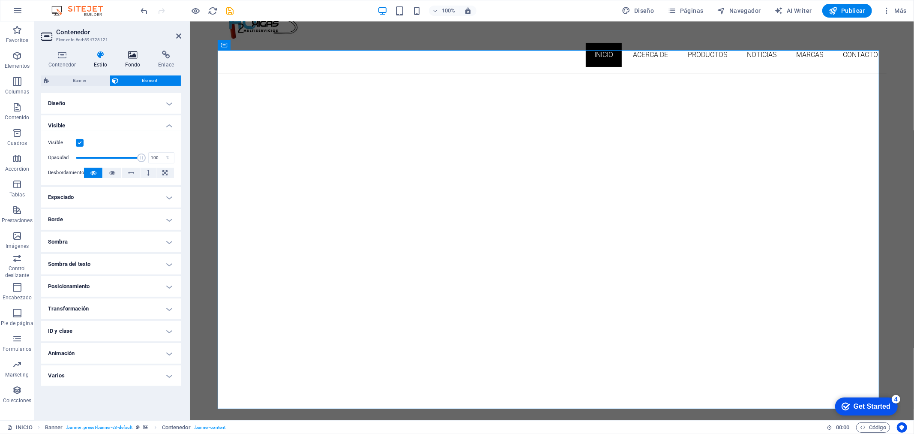
click at [130, 57] on icon at bounding box center [133, 55] width 30 height 9
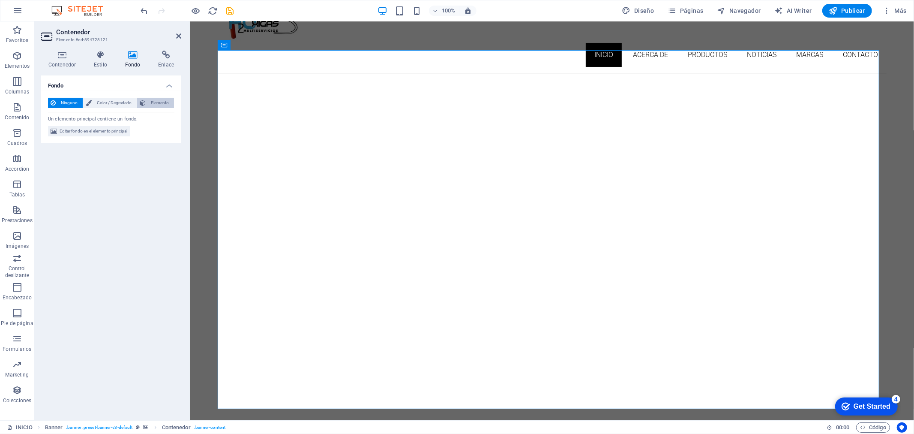
click at [159, 99] on span "Elemento" at bounding box center [159, 103] width 23 height 10
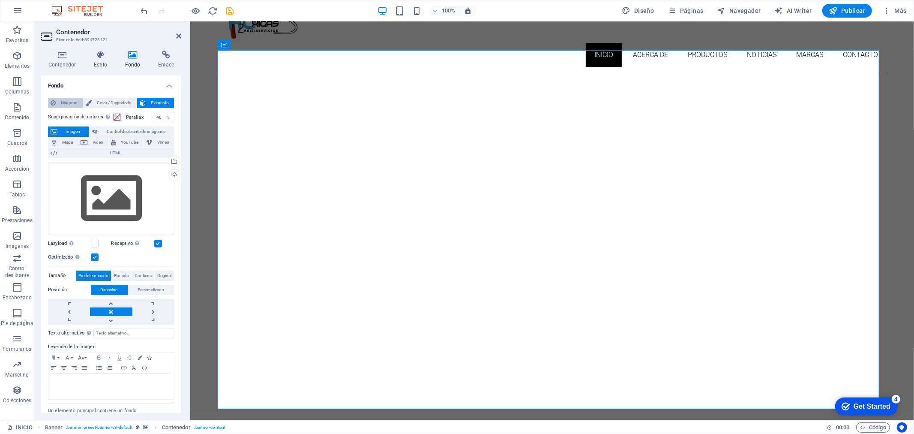
click at [78, 105] on span "Ninguno" at bounding box center [69, 103] width 22 height 10
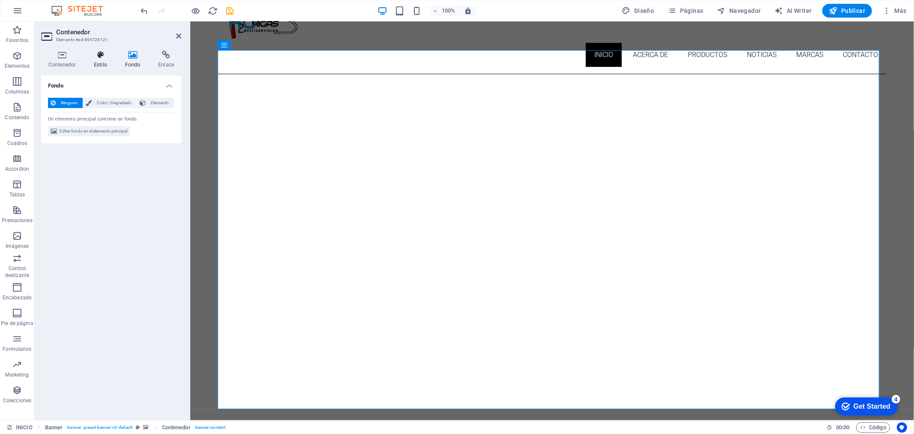
click at [100, 66] on h4 "Estilo" at bounding box center [102, 60] width 31 height 18
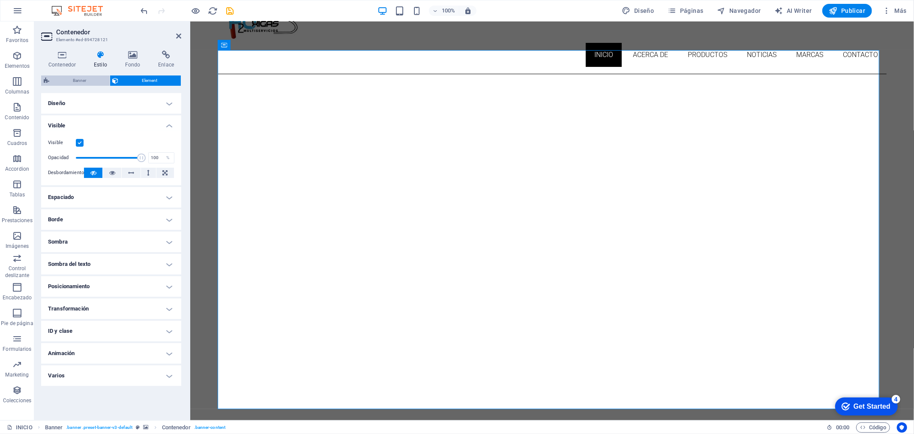
click at [85, 78] on span "Banner" at bounding box center [79, 80] width 55 height 10
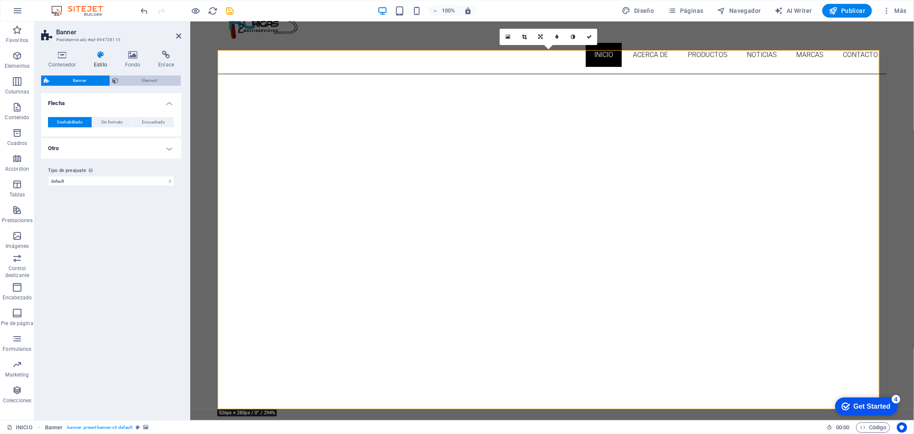
click at [123, 84] on span "Element" at bounding box center [149, 80] width 57 height 10
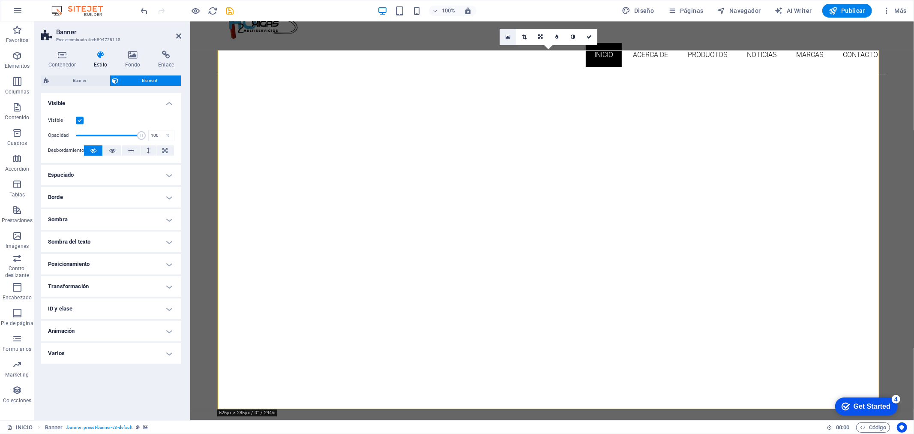
click at [506, 40] on link at bounding box center [508, 37] width 16 height 16
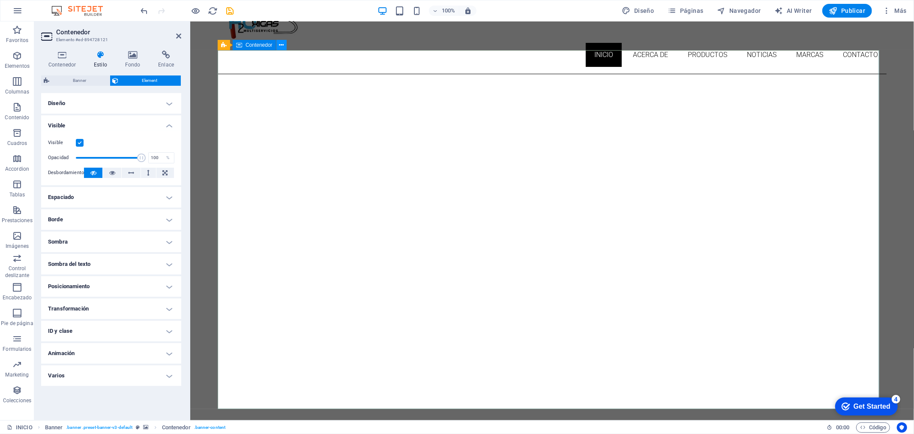
click at [282, 45] on icon at bounding box center [281, 45] width 5 height 9
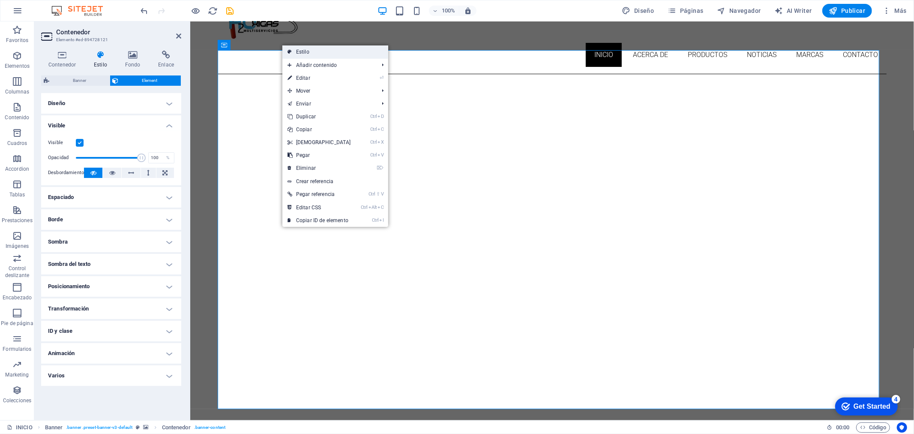
click at [303, 49] on link "Estilo" at bounding box center [335, 51] width 106 height 13
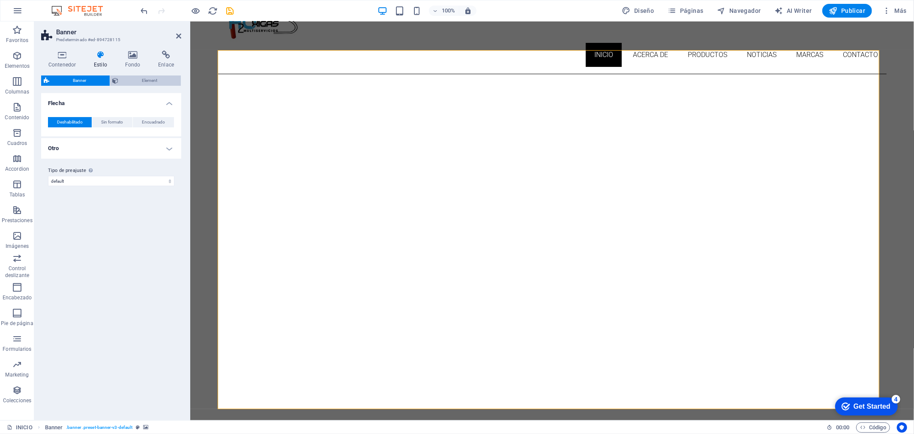
click at [160, 75] on span "Element" at bounding box center [149, 80] width 57 height 10
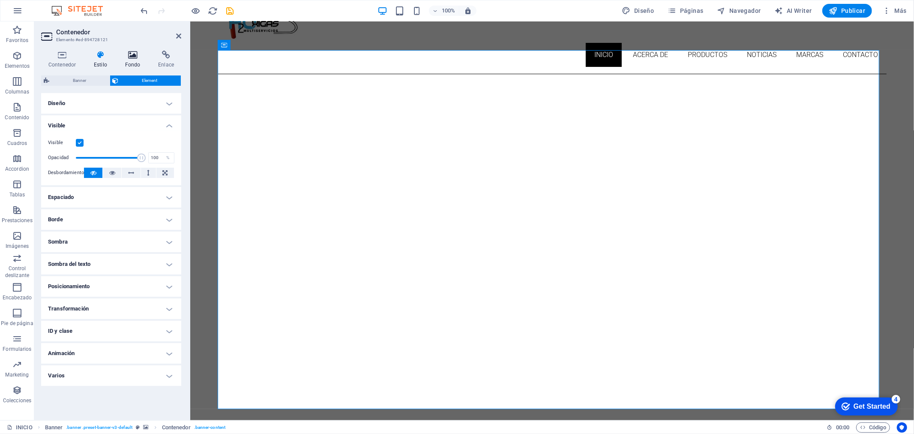
click at [138, 58] on icon at bounding box center [133, 55] width 30 height 9
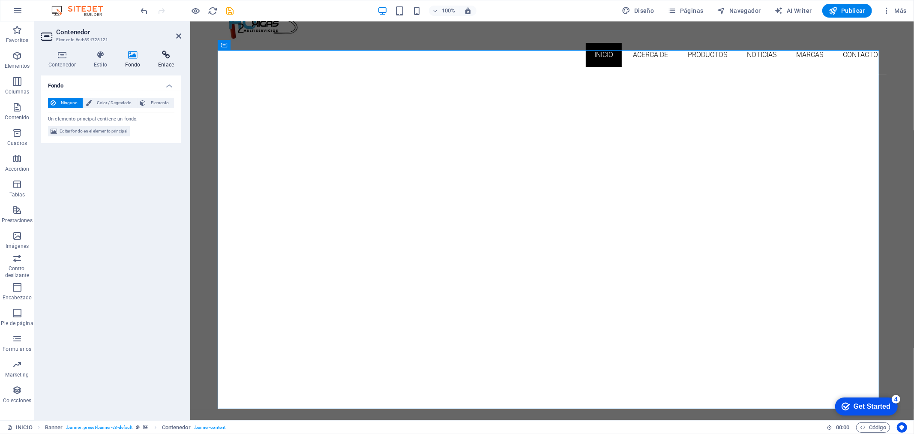
click at [159, 60] on h4 "Enlace" at bounding box center [166, 60] width 30 height 18
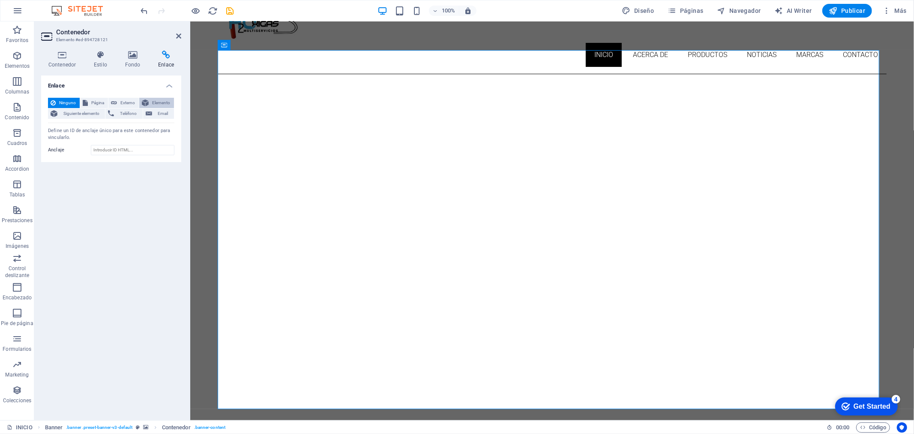
click at [157, 98] on span "Elemento" at bounding box center [161, 103] width 20 height 10
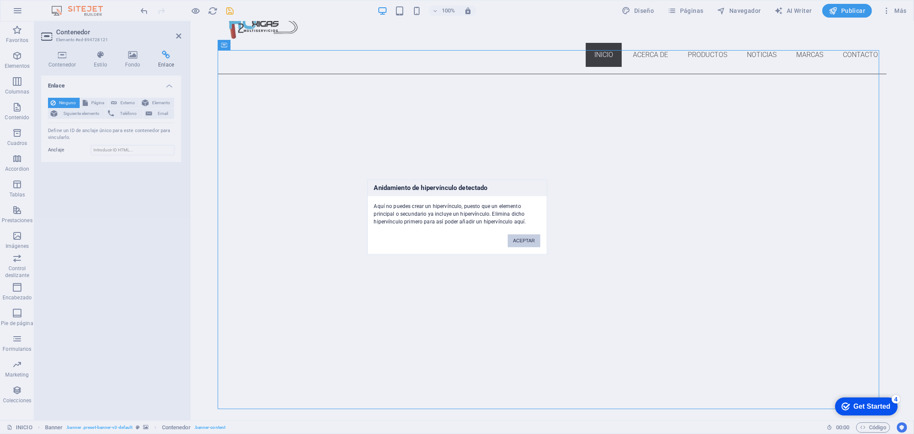
click at [515, 243] on button "ACEPTAR" at bounding box center [524, 240] width 32 height 13
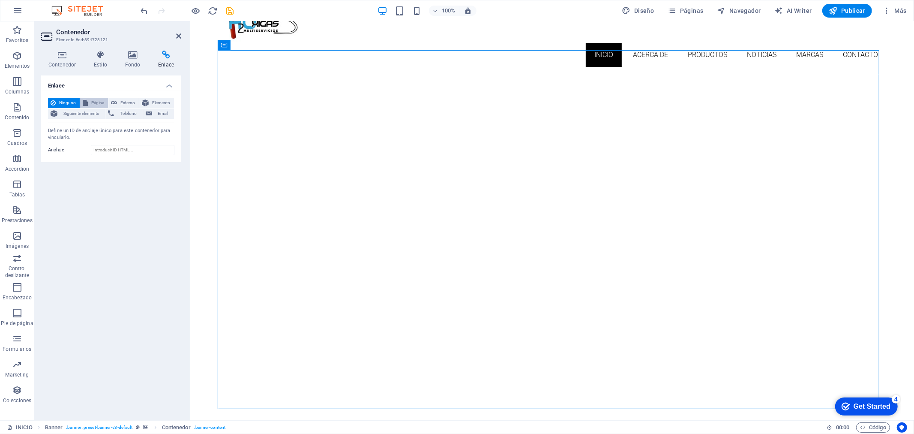
click at [97, 103] on span "Página" at bounding box center [97, 103] width 15 height 10
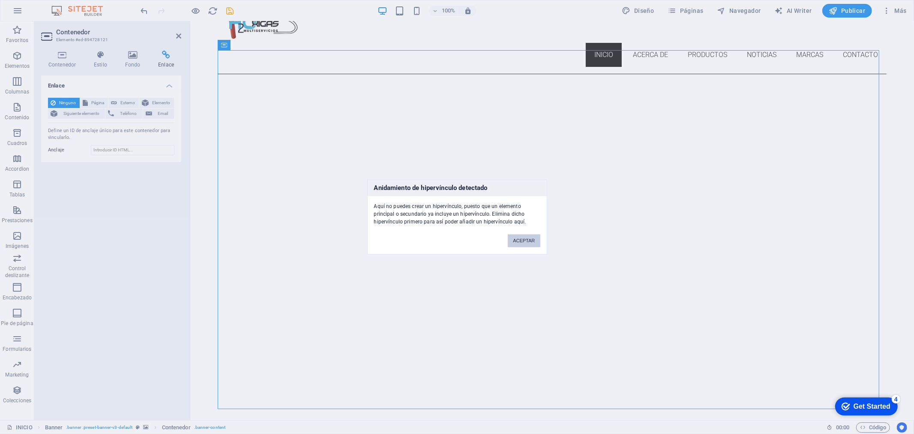
click at [528, 238] on button "ACEPTAR" at bounding box center [524, 240] width 32 height 13
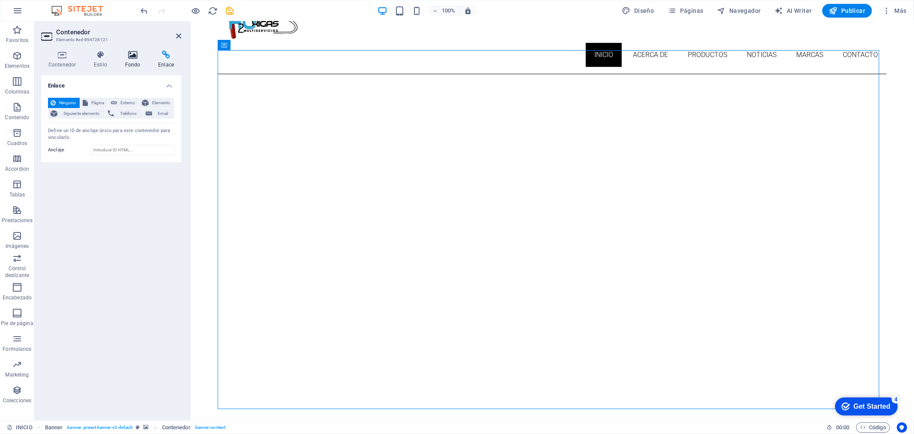
click at [128, 60] on h4 "Fondo" at bounding box center [134, 60] width 33 height 18
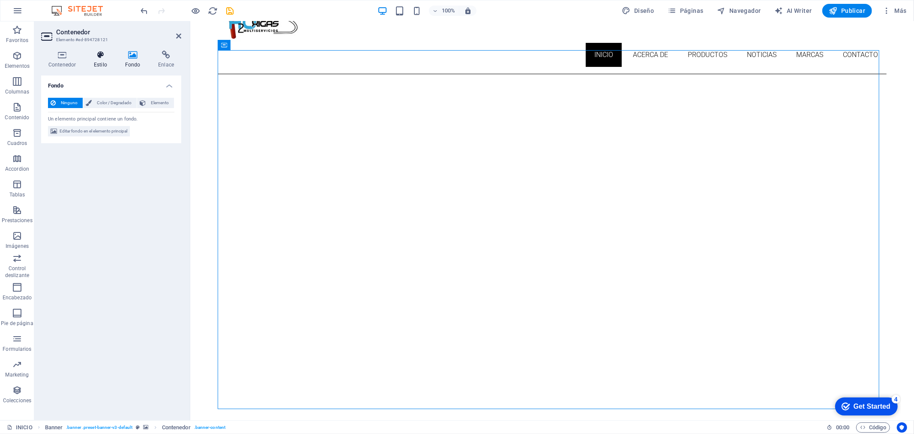
click at [93, 61] on h4 "Estilo" at bounding box center [102, 60] width 31 height 18
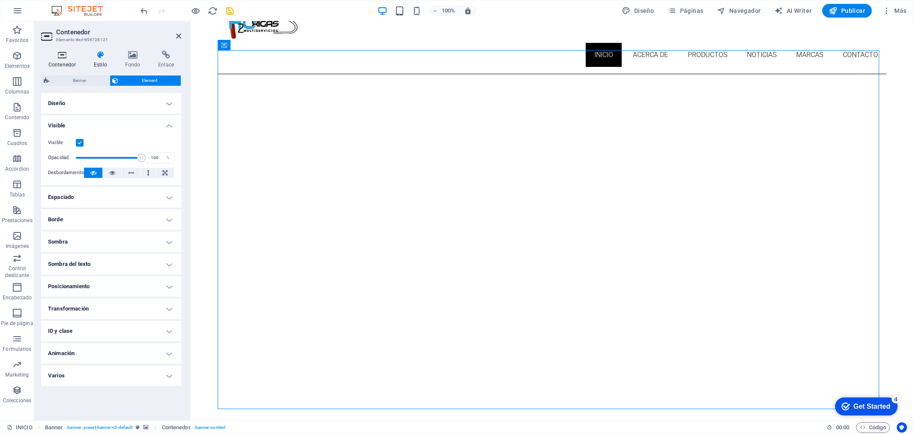
click at [67, 57] on icon at bounding box center [62, 55] width 42 height 9
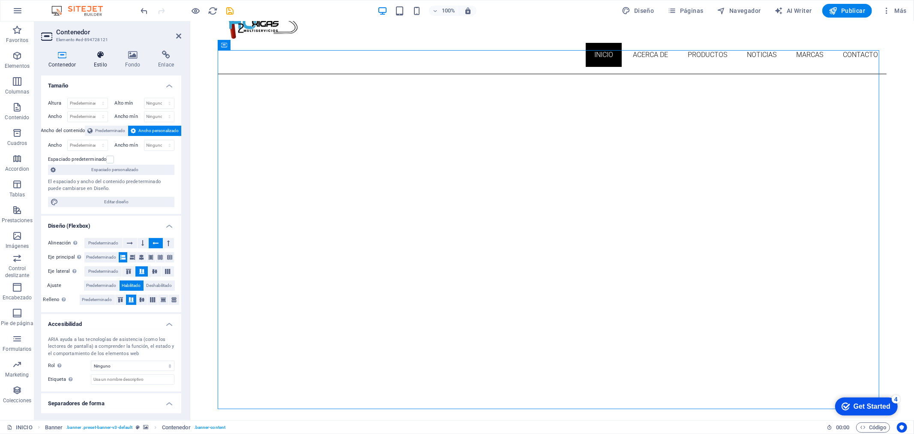
click at [98, 57] on icon at bounding box center [101, 55] width 28 height 9
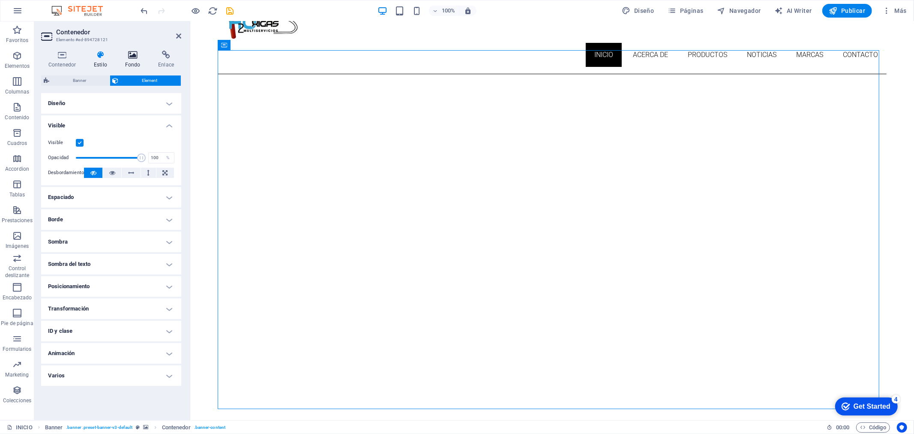
click at [123, 55] on icon at bounding box center [133, 55] width 30 height 9
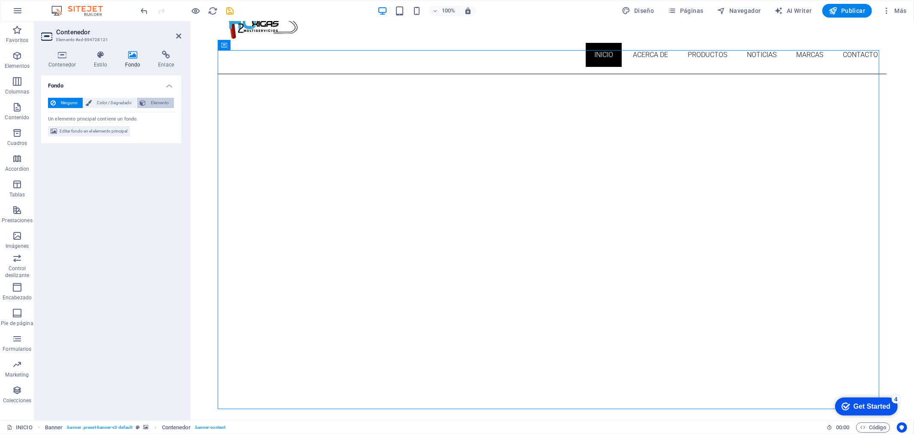
click at [159, 99] on span "Elemento" at bounding box center [159, 103] width 23 height 10
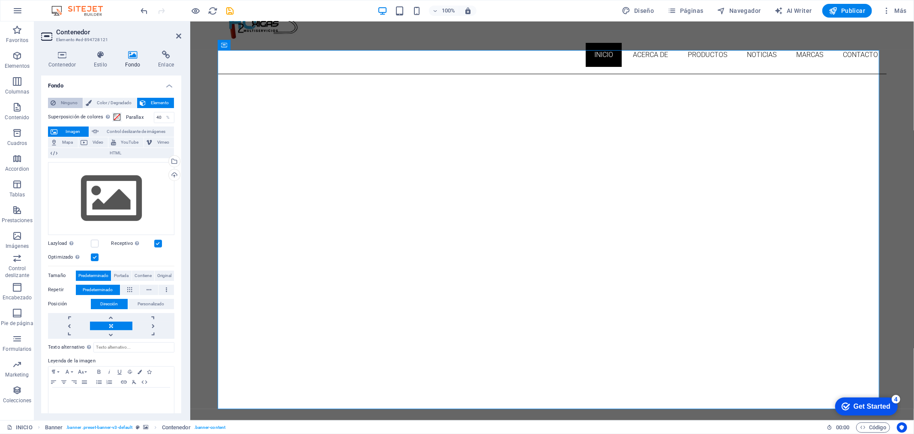
click at [67, 102] on span "Ninguno" at bounding box center [69, 103] width 22 height 10
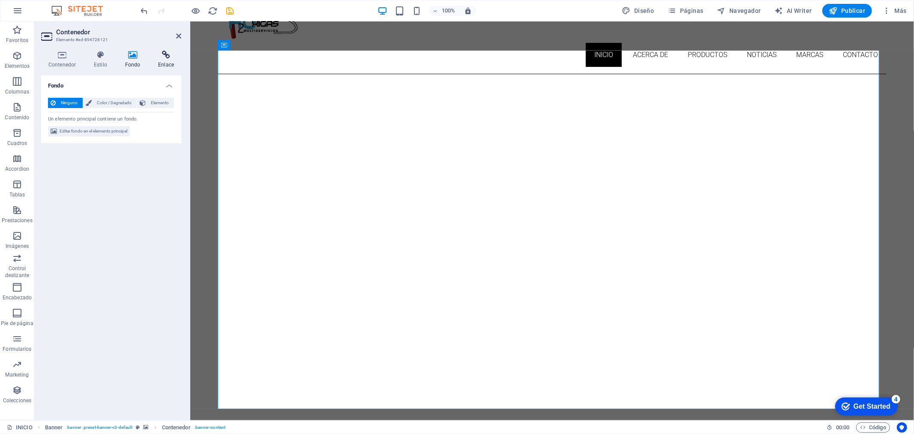
click at [160, 58] on icon at bounding box center [166, 55] width 30 height 9
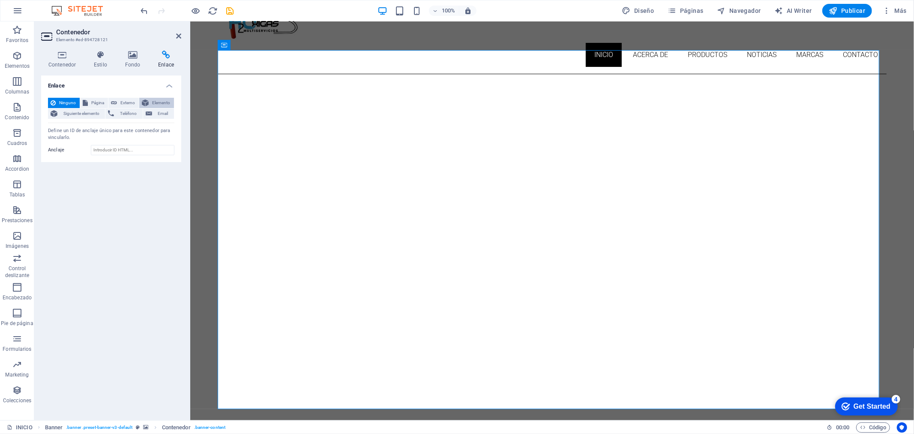
click at [151, 98] on span "Elemento" at bounding box center [161, 103] width 20 height 10
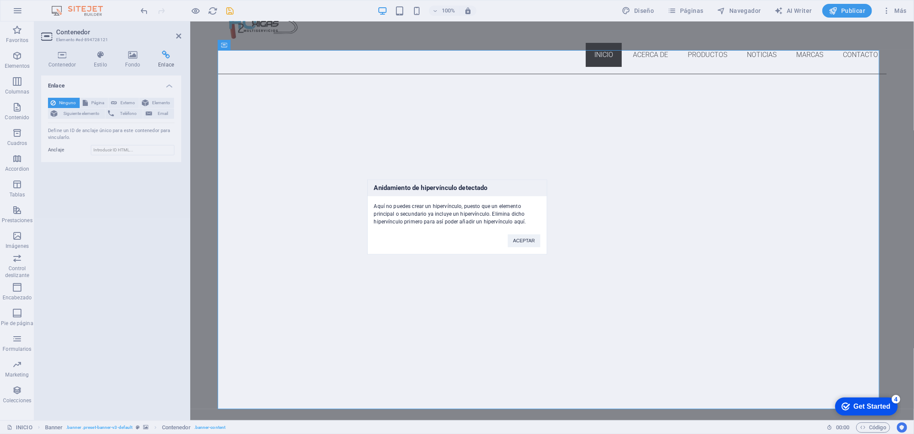
click at [524, 249] on div "Anidamiento de hipervínculo detectado Aquí no puedes crear un hipervínculo, pue…" at bounding box center [457, 217] width 180 height 75
click at [524, 244] on button "ACEPTAR" at bounding box center [524, 240] width 32 height 13
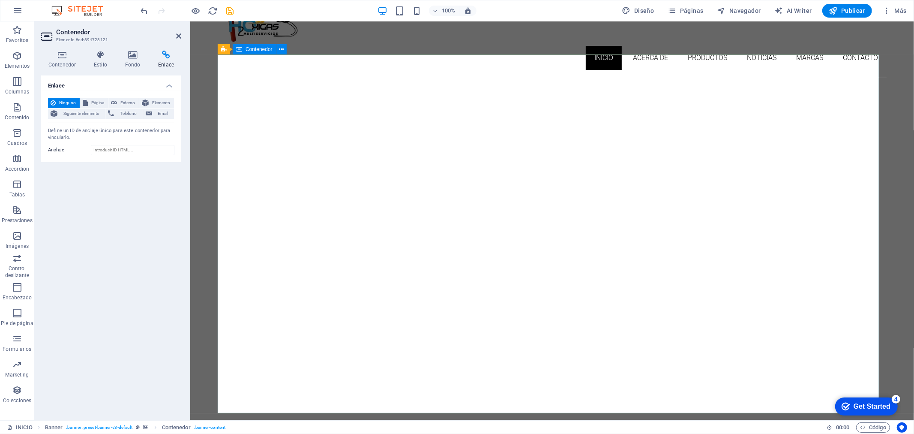
scroll to position [58, 0]
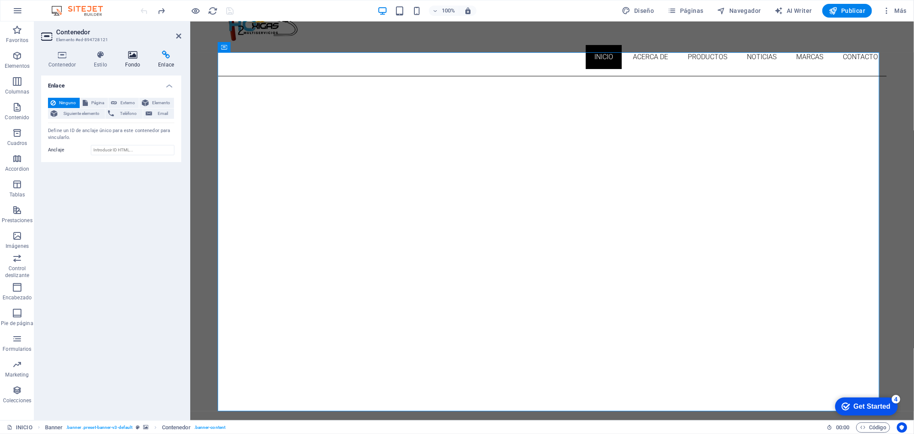
click at [129, 65] on h4 "Fondo" at bounding box center [134, 60] width 33 height 18
click at [156, 103] on span "Elemento" at bounding box center [159, 103] width 23 height 10
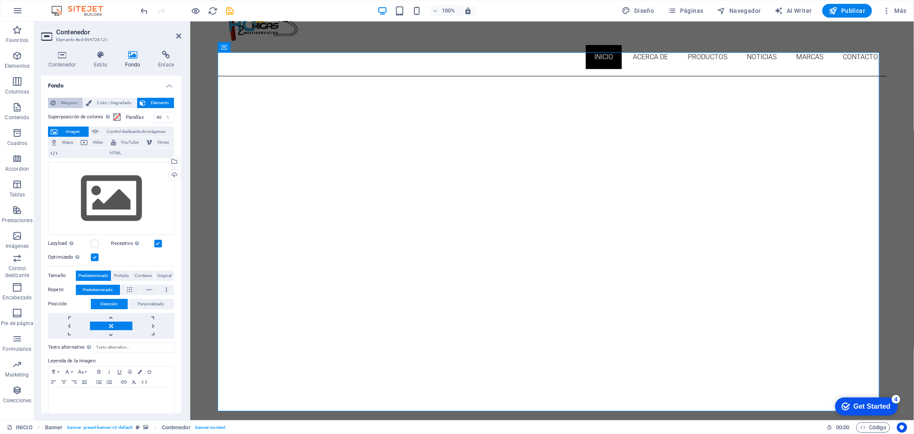
click at [66, 103] on span "Ninguno" at bounding box center [69, 103] width 22 height 10
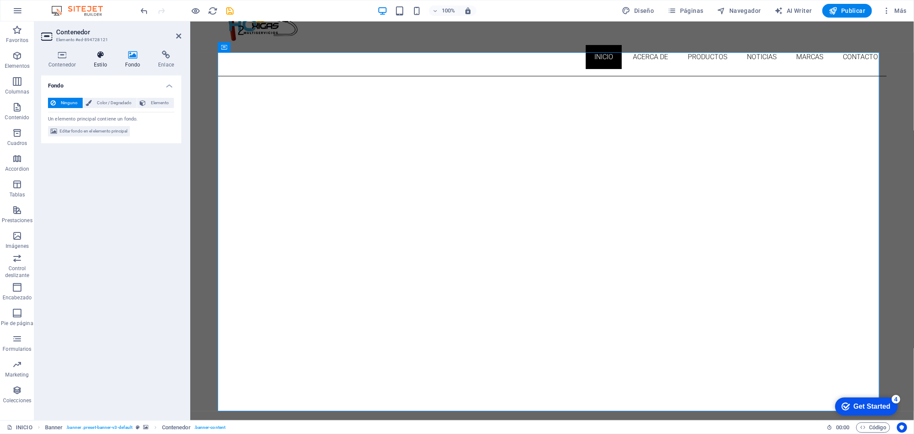
click at [103, 63] on h4 "Estilo" at bounding box center [102, 60] width 31 height 18
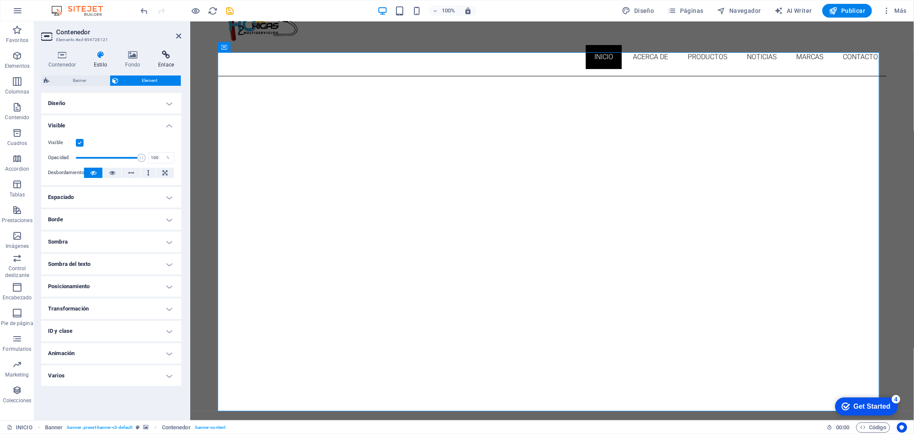
click at [171, 64] on h4 "Enlace" at bounding box center [166, 60] width 30 height 18
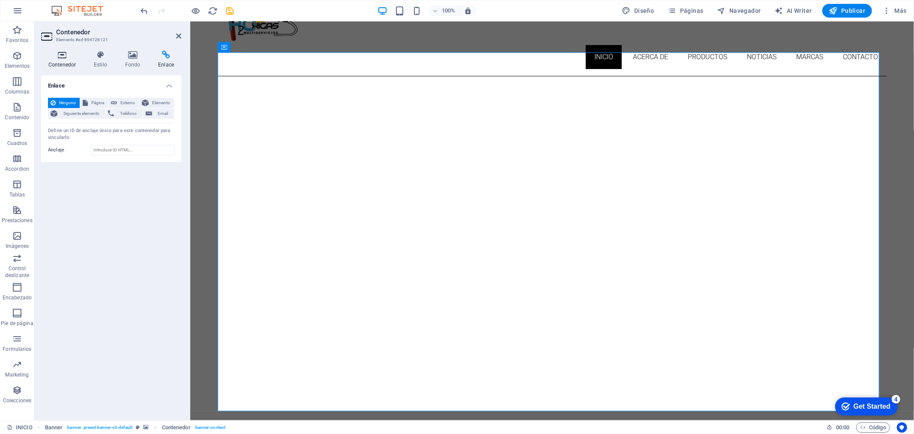
click at [61, 51] on icon at bounding box center [62, 55] width 42 height 9
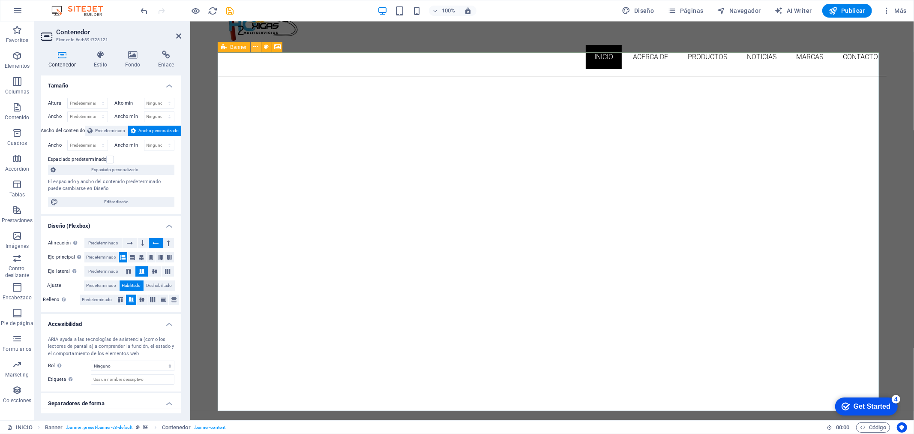
click at [258, 48] on button at bounding box center [256, 47] width 10 height 10
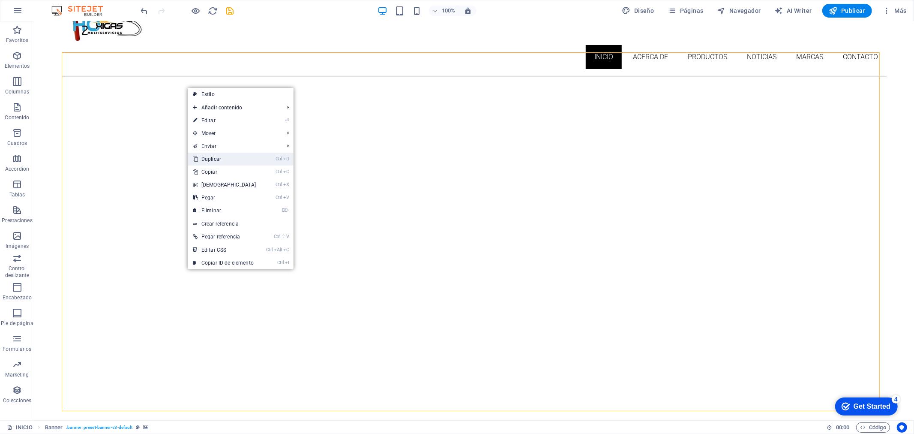
click at [241, 156] on link "Ctrl D Duplicar" at bounding box center [225, 159] width 74 height 13
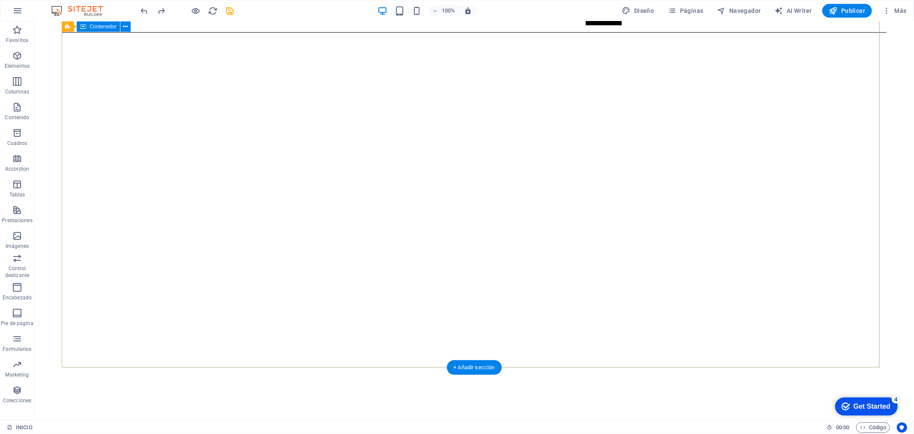
scroll to position [102, 0]
